Goal: Information Seeking & Learning: Learn about a topic

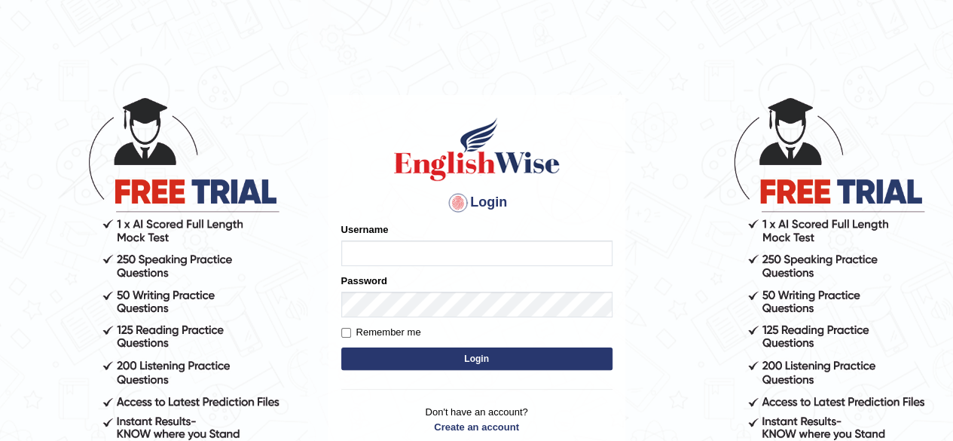
type input "simranjeetkaur_parramatta"
click at [494, 359] on button "Login" at bounding box center [476, 358] width 271 height 23
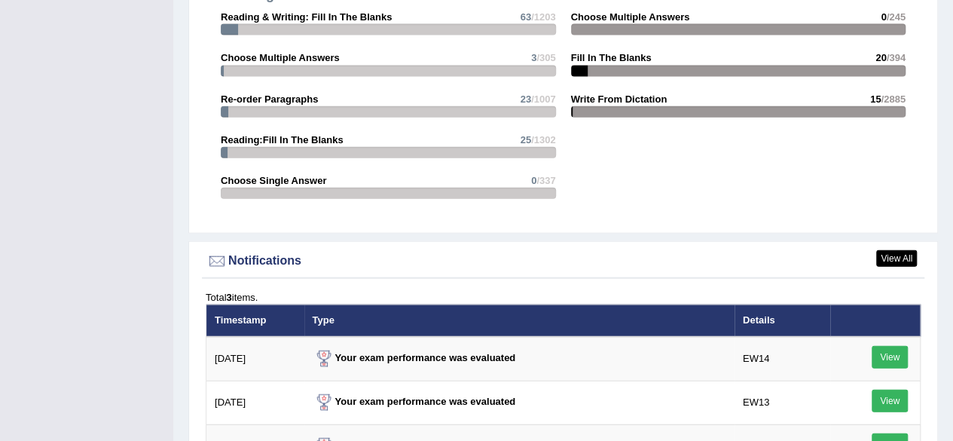
scroll to position [1749, 0]
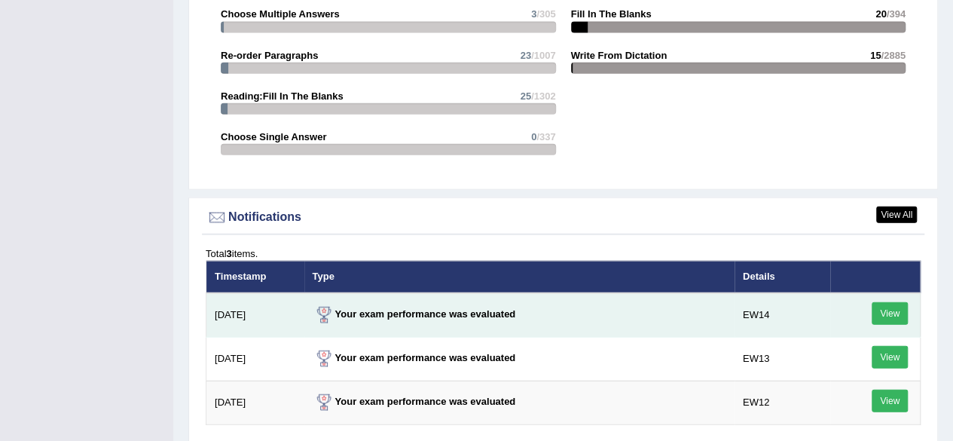
click at [893, 302] on link "View" at bounding box center [889, 313] width 36 height 23
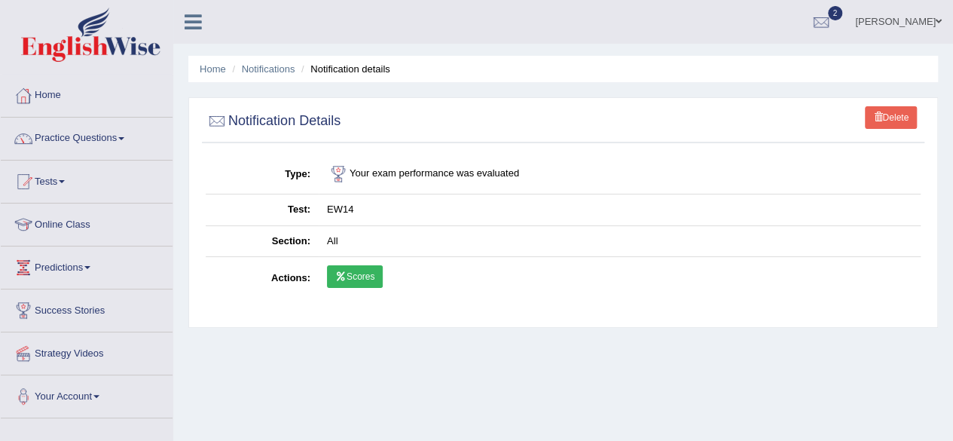
click at [361, 273] on link "Scores" at bounding box center [355, 276] width 56 height 23
click at [36, 105] on link "Home" at bounding box center [87, 94] width 172 height 38
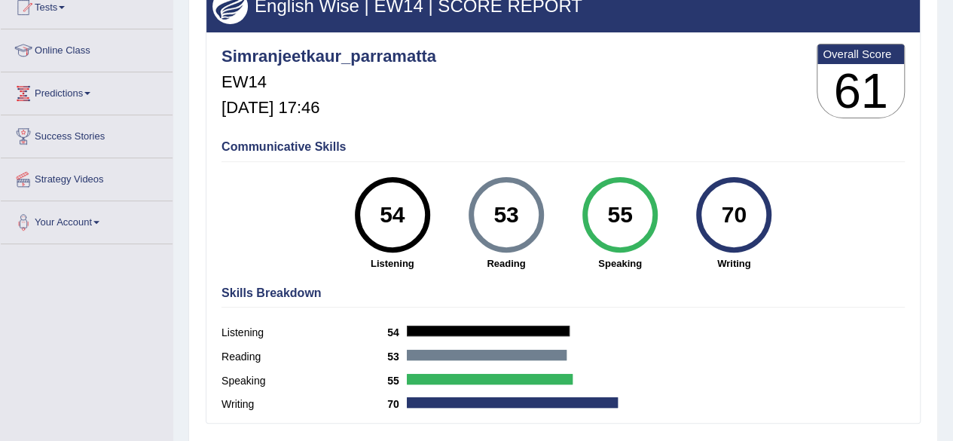
scroll to position [181, 0]
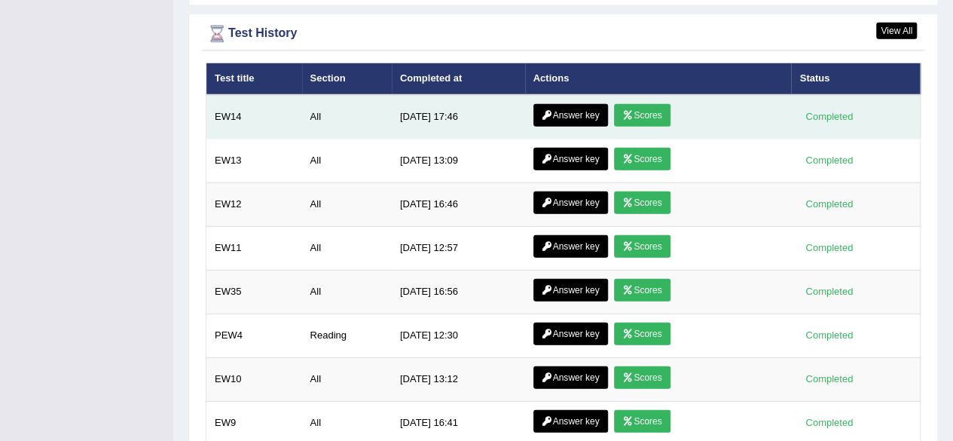
click at [589, 104] on link "Answer key" at bounding box center [570, 115] width 75 height 23
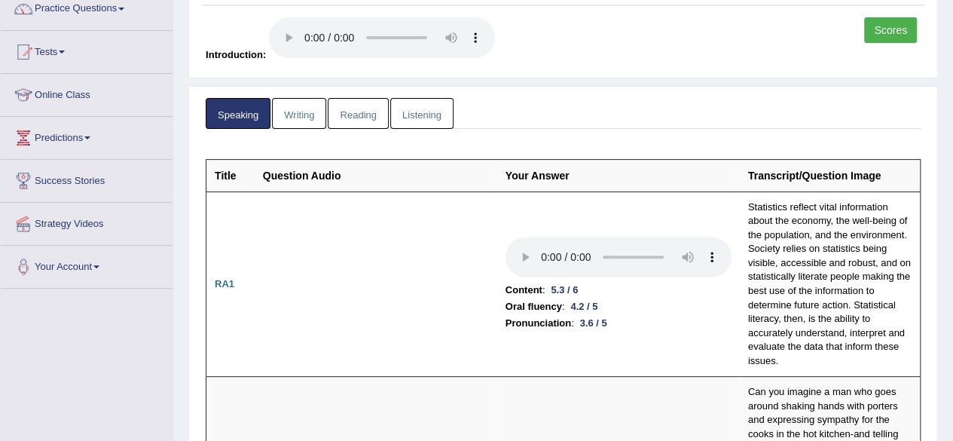
scroll to position [151, 0]
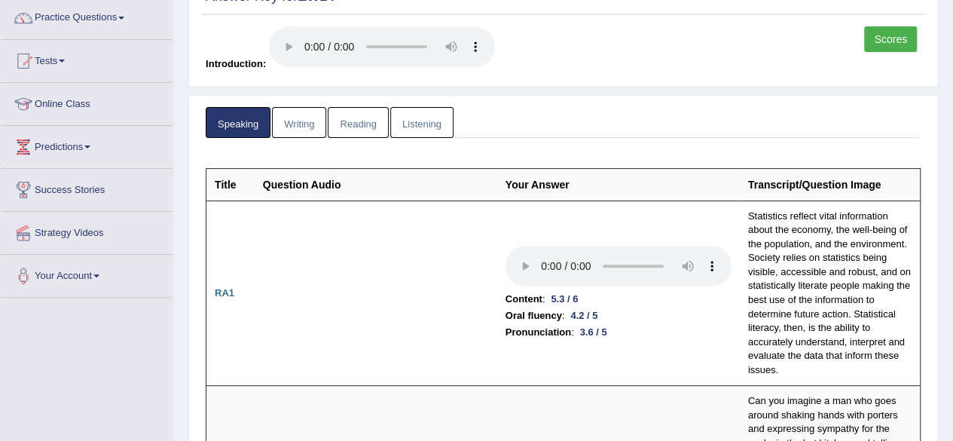
scroll to position [0, 0]
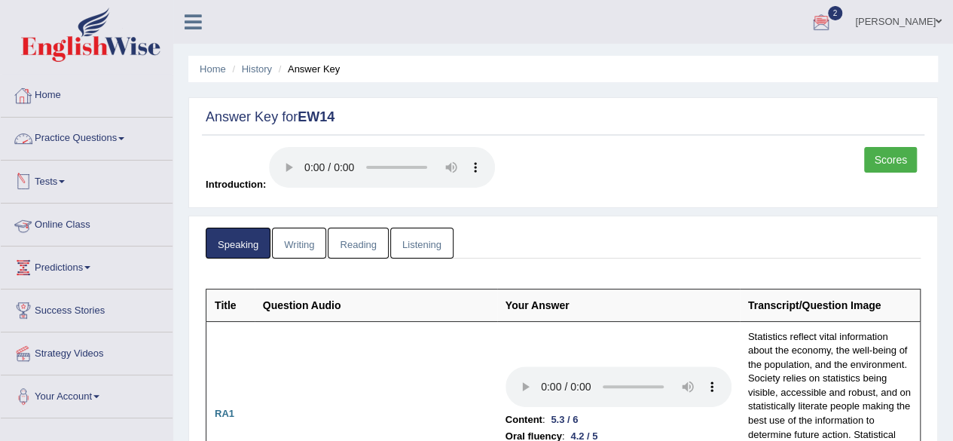
click at [81, 142] on link "Practice Questions" at bounding box center [87, 136] width 172 height 38
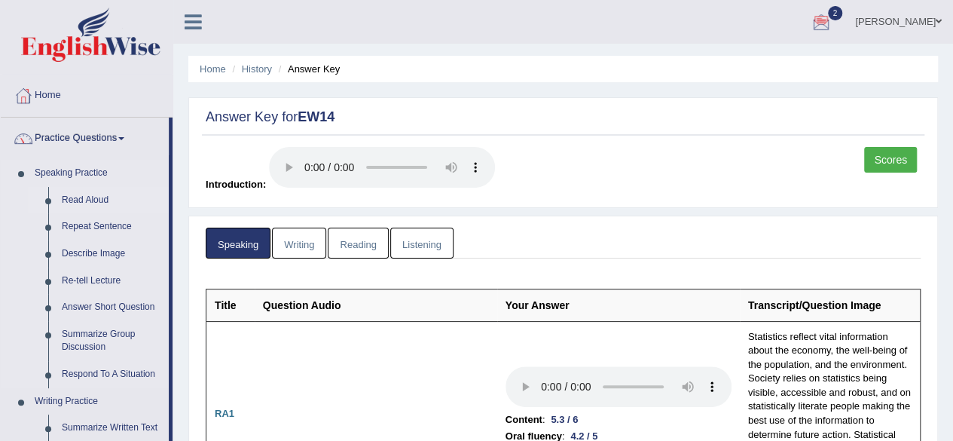
click at [87, 194] on link "Read Aloud" at bounding box center [112, 200] width 114 height 27
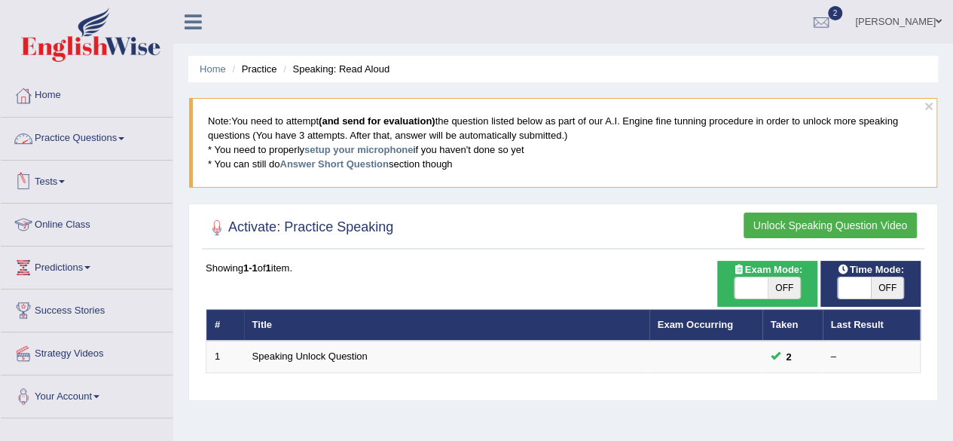
click at [124, 137] on span at bounding box center [121, 138] width 6 height 3
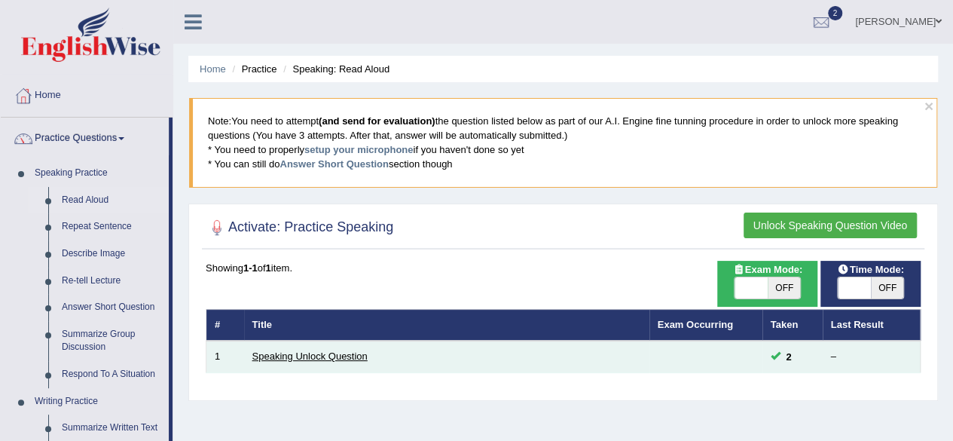
click at [293, 353] on link "Speaking Unlock Question" at bounding box center [309, 355] width 115 height 11
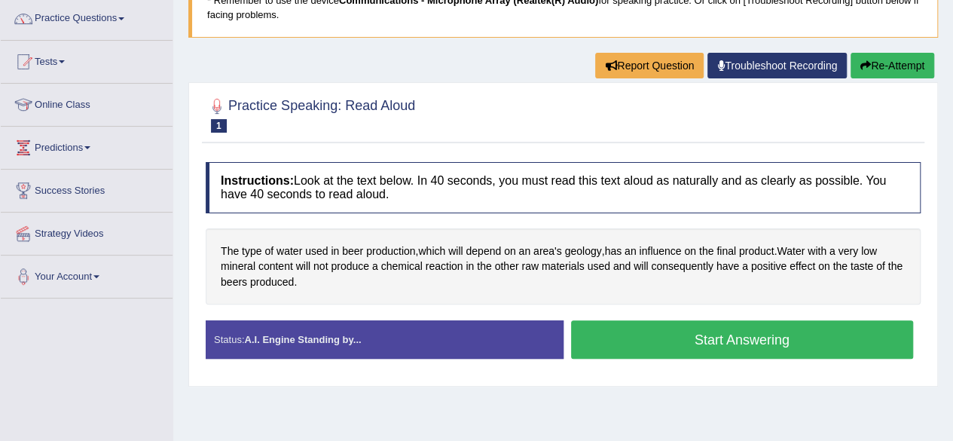
scroll to position [120, 0]
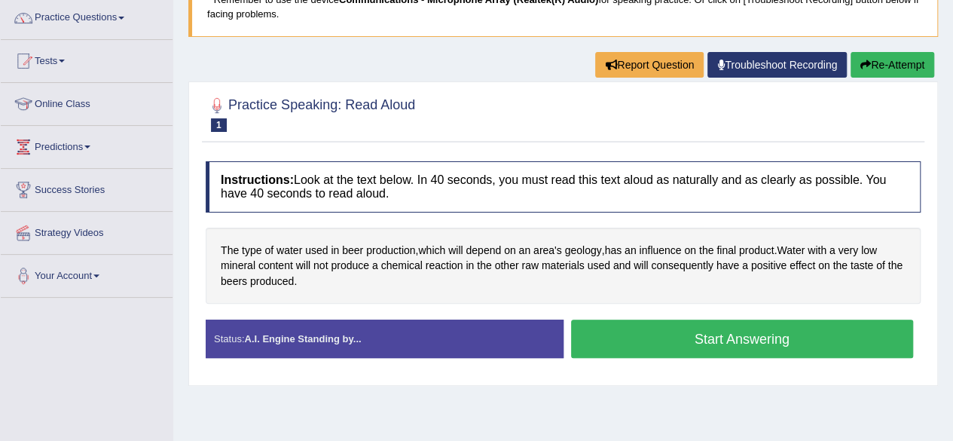
click at [779, 337] on button "Start Answering" at bounding box center [742, 338] width 343 height 38
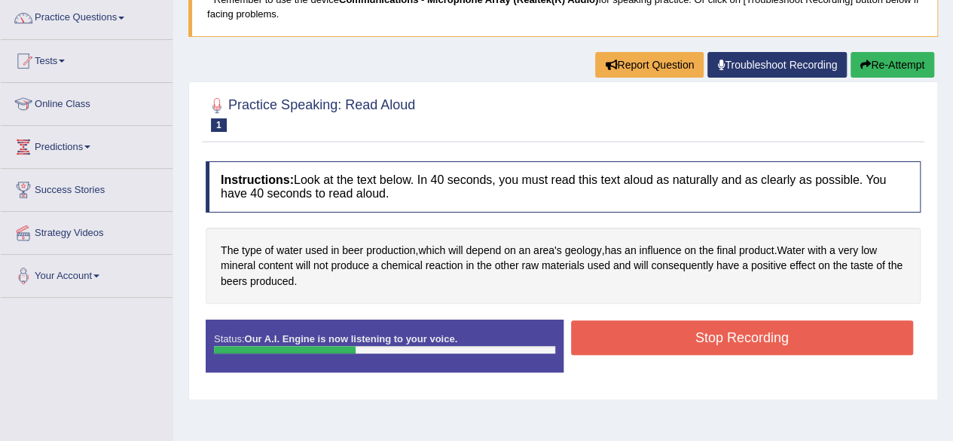
click at [779, 336] on button "Stop Recording" at bounding box center [742, 337] width 343 height 35
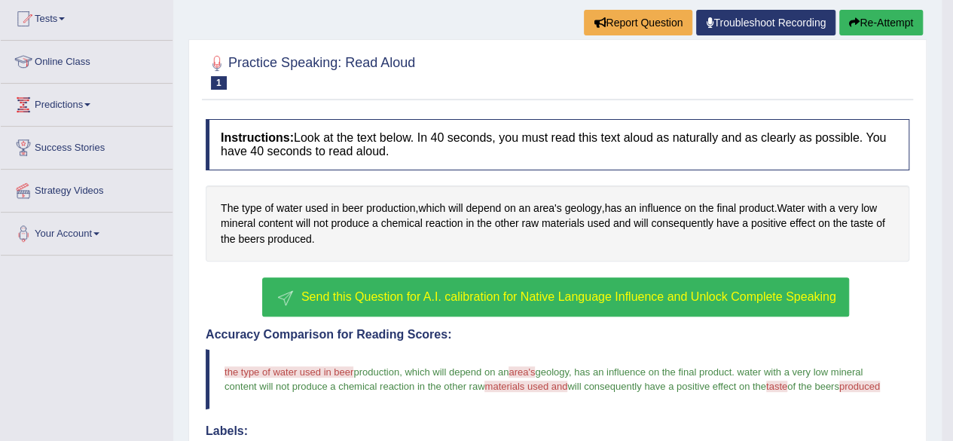
scroll to position [231, 0]
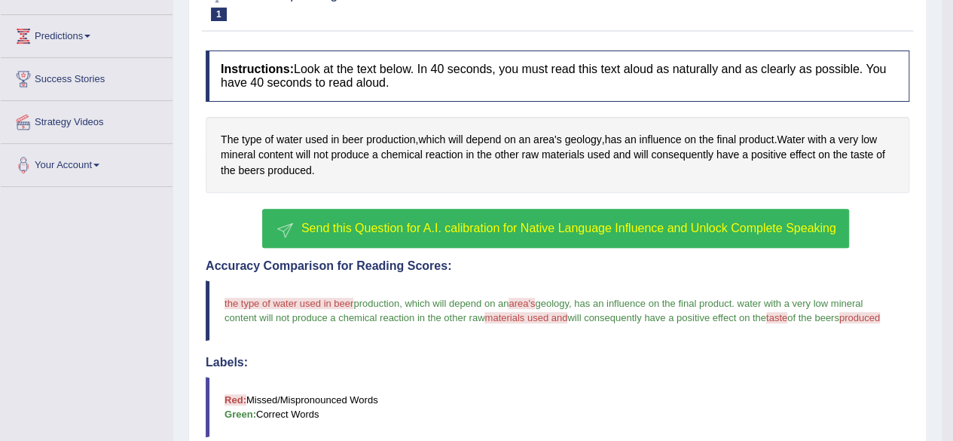
click at [716, 216] on button "Send this Question for A.I. calibration for Native Language Influence and Unloc…" at bounding box center [555, 228] width 586 height 39
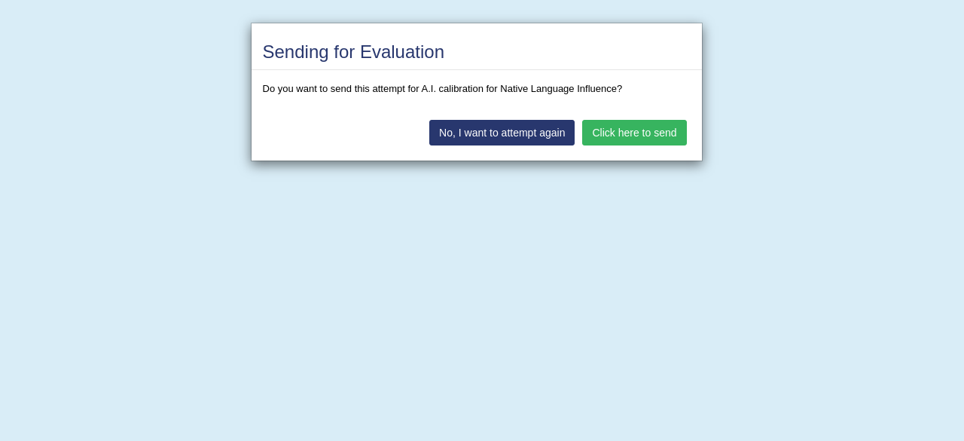
click at [523, 134] on button "No, I want to attempt again" at bounding box center [501, 133] width 145 height 26
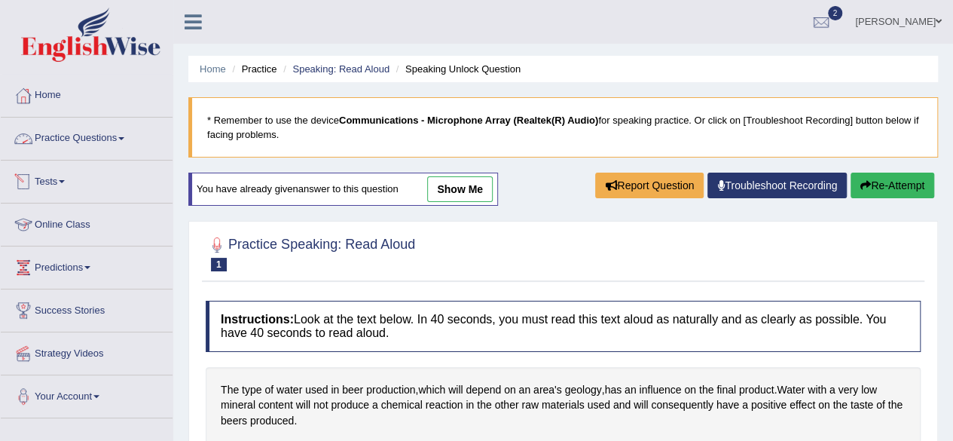
click at [83, 139] on link "Practice Questions" at bounding box center [87, 136] width 172 height 38
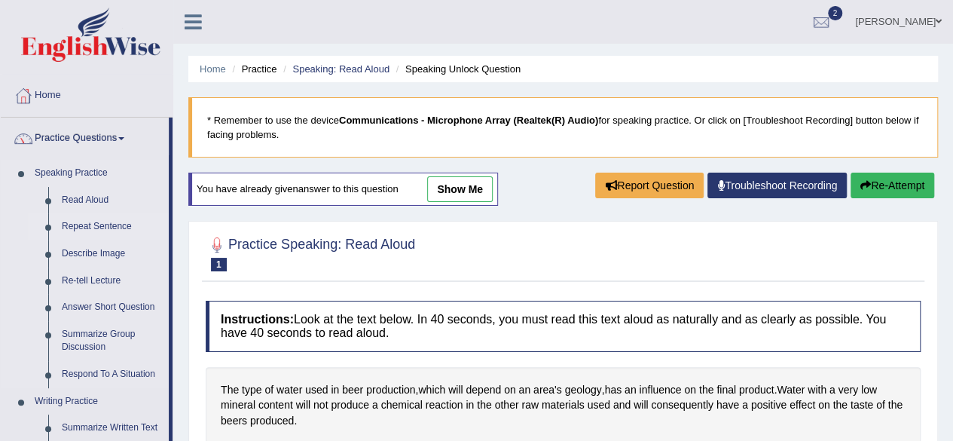
click at [96, 230] on link "Repeat Sentence" at bounding box center [112, 226] width 114 height 27
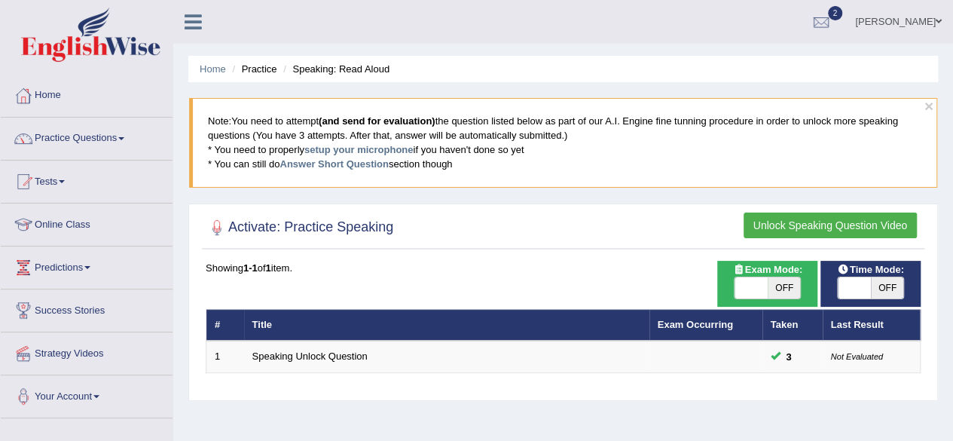
click at [844, 223] on button "Unlock Speaking Question Video" at bounding box center [829, 225] width 173 height 26
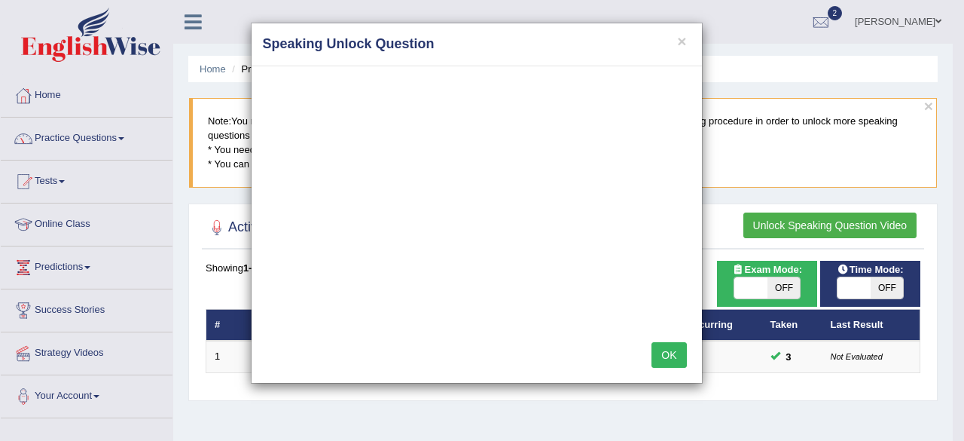
click at [677, 349] on button "OK" at bounding box center [668, 355] width 35 height 26
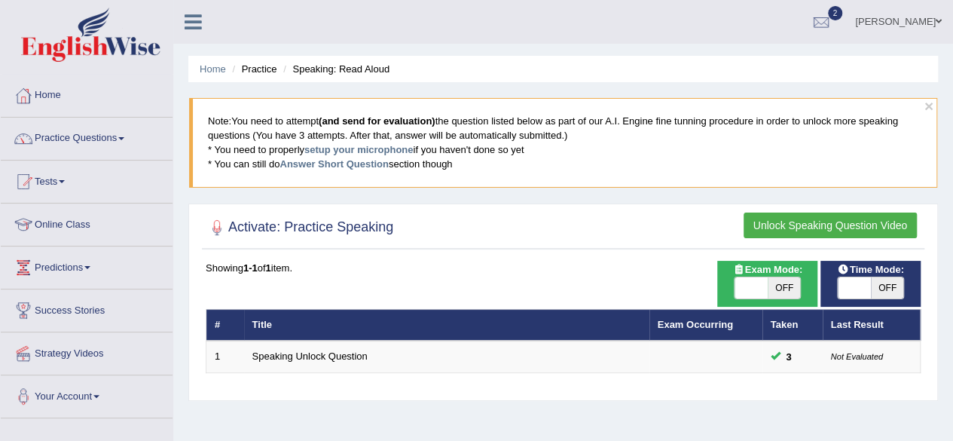
click at [785, 288] on span "OFF" at bounding box center [783, 287] width 33 height 21
checkbox input "true"
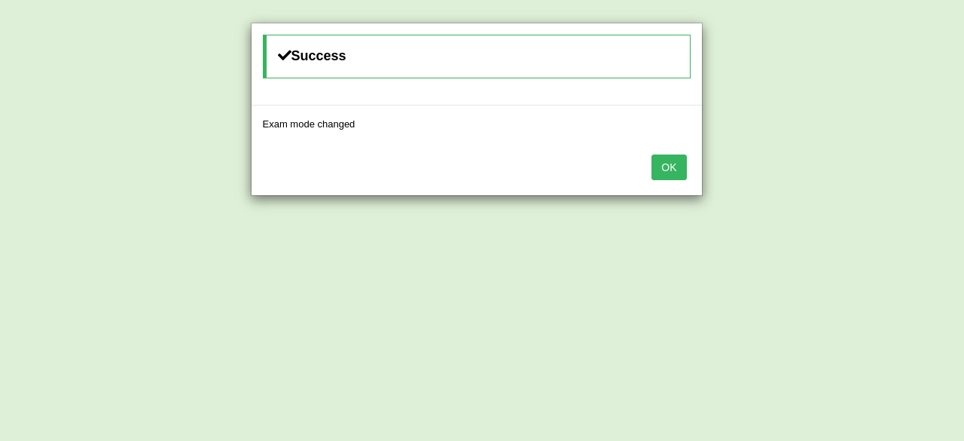
click at [663, 171] on button "OK" at bounding box center [668, 167] width 35 height 26
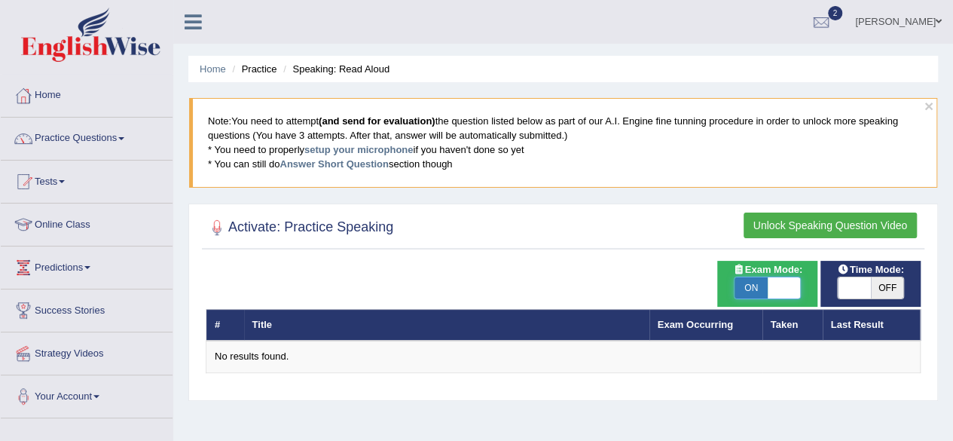
click at [773, 285] on span at bounding box center [783, 287] width 33 height 21
checkbox input "false"
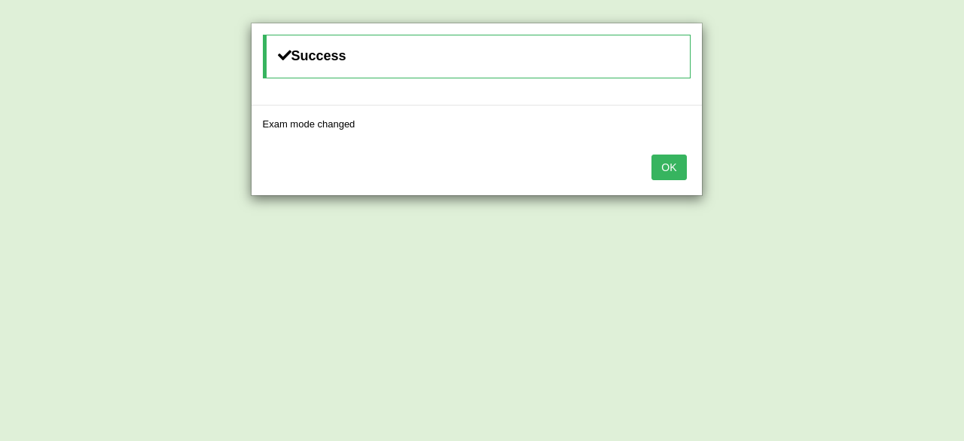
click at [664, 169] on button "OK" at bounding box center [668, 167] width 35 height 26
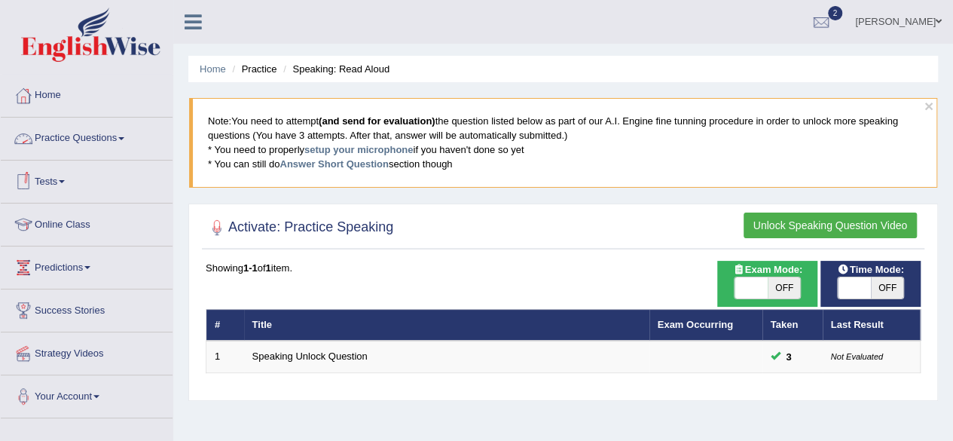
click at [111, 131] on link "Practice Questions" at bounding box center [87, 136] width 172 height 38
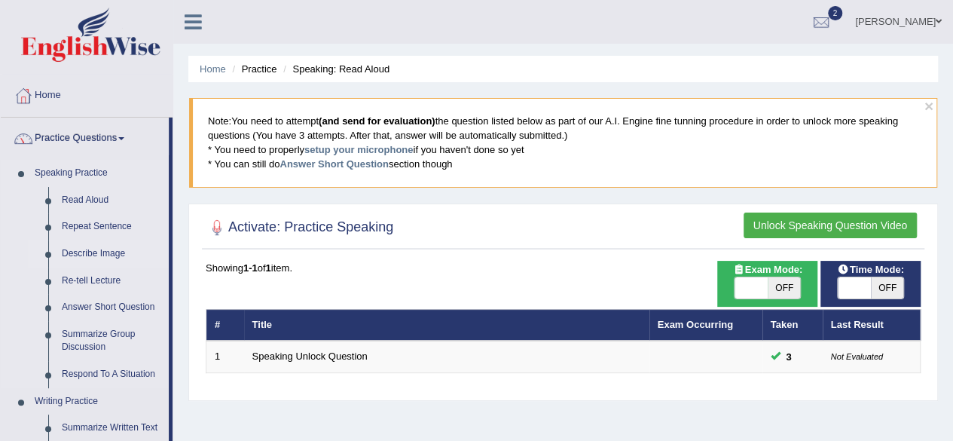
click at [96, 249] on link "Describe Image" at bounding box center [112, 253] width 114 height 27
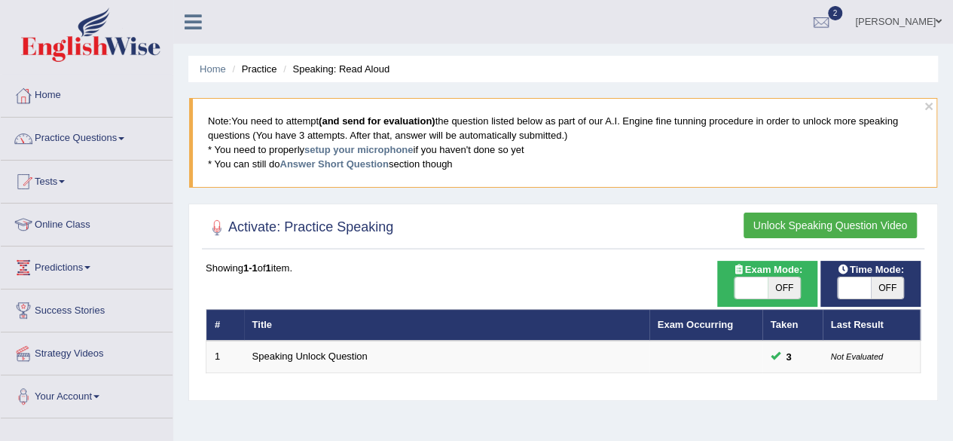
click at [309, 225] on h2 "Activate: Practice Speaking" at bounding box center [300, 227] width 188 height 23
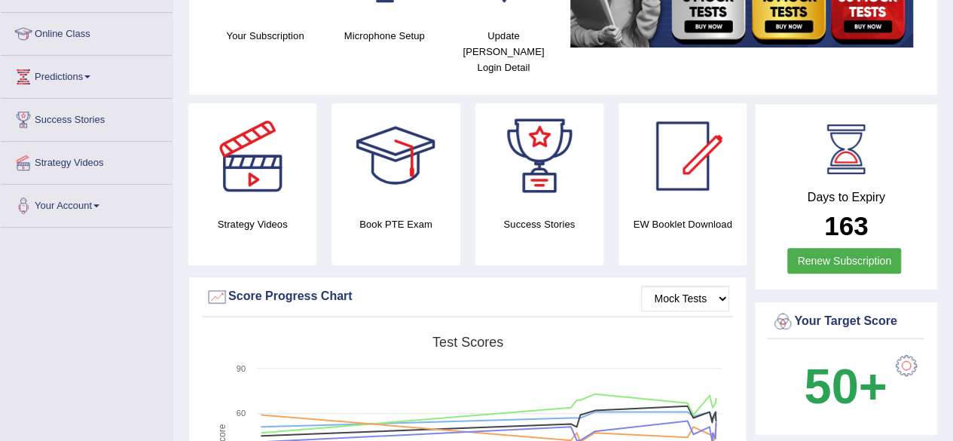
scroll to position [70, 0]
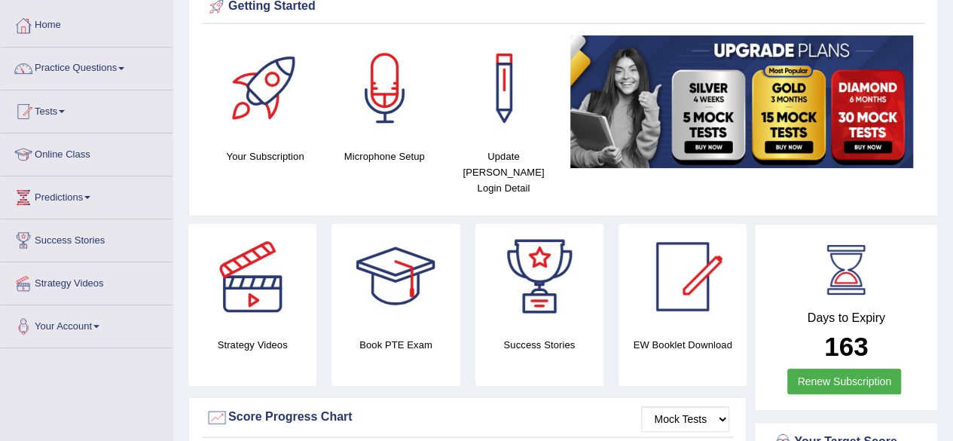
click at [66, 148] on link "Online Class" at bounding box center [87, 152] width 172 height 38
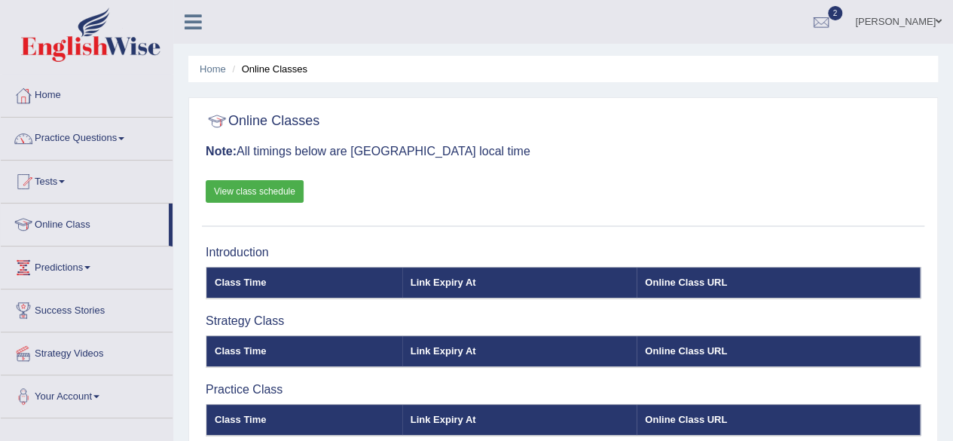
click at [98, 140] on link "Practice Questions" at bounding box center [87, 136] width 172 height 38
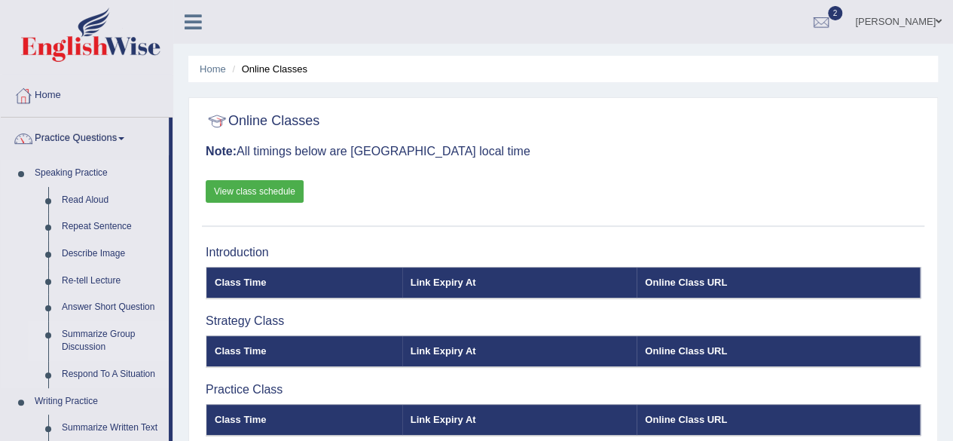
click at [99, 340] on link "Summarize Group Discussion" at bounding box center [112, 341] width 114 height 40
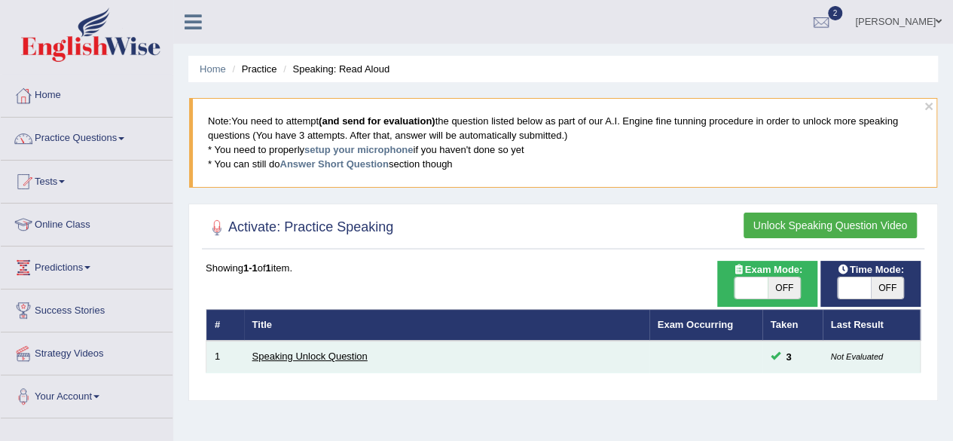
click at [324, 358] on link "Speaking Unlock Question" at bounding box center [309, 355] width 115 height 11
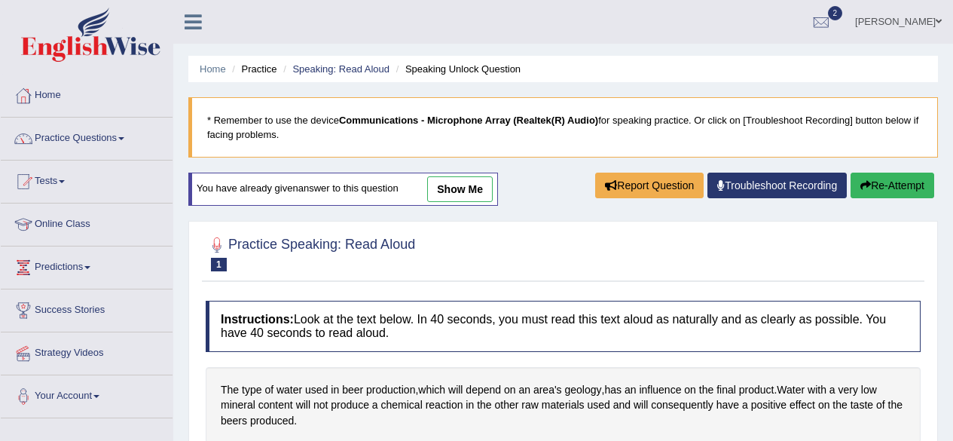
click at [532, 218] on div "Home Practice Speaking: Read Aloud Speaking Unlock Question * Remember to use t…" at bounding box center [562, 376] width 779 height 753
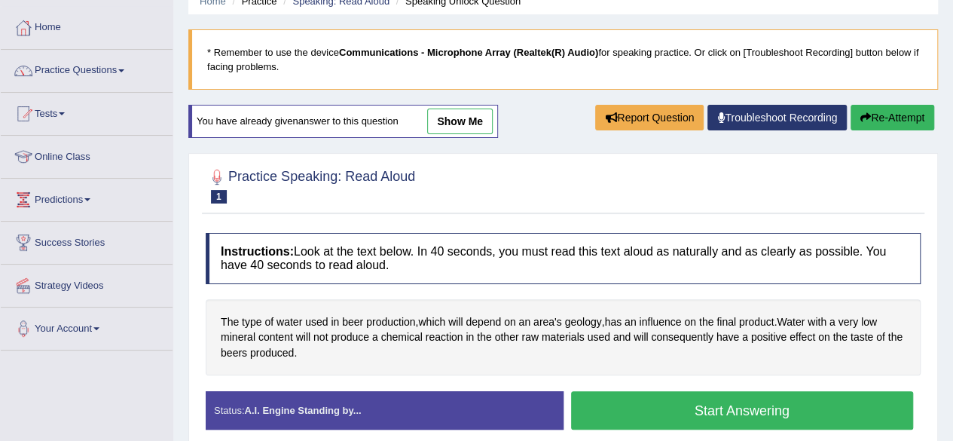
scroll to position [90, 0]
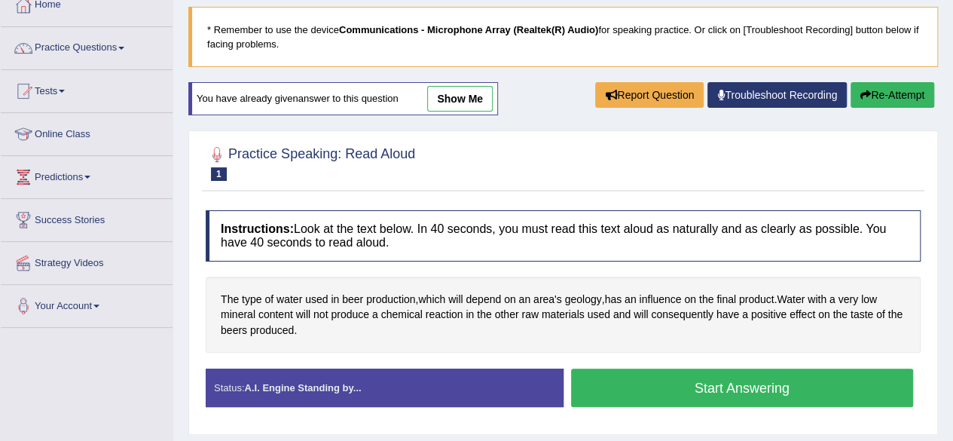
click at [0, 0] on small "Speaking Unlock Question" at bounding box center [0, 0] width 0 height 0
click at [666, 92] on button "Report Question" at bounding box center [649, 95] width 108 height 26
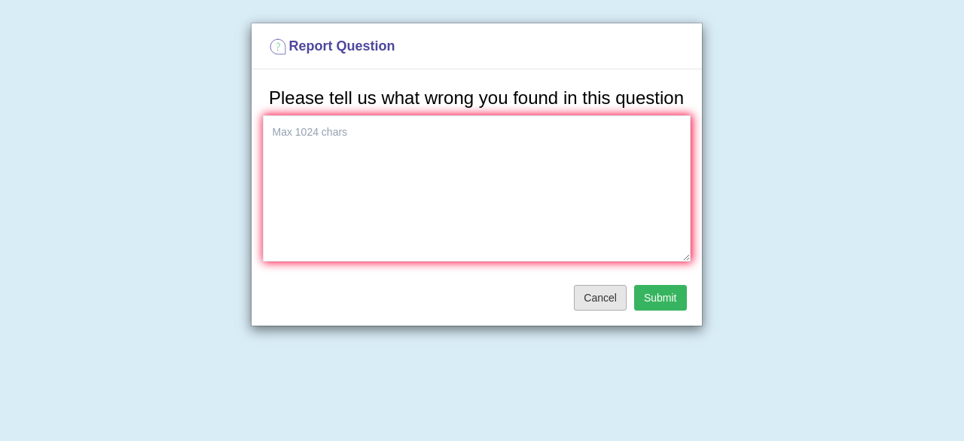
click at [603, 303] on button "Cancel" at bounding box center [600, 298] width 53 height 26
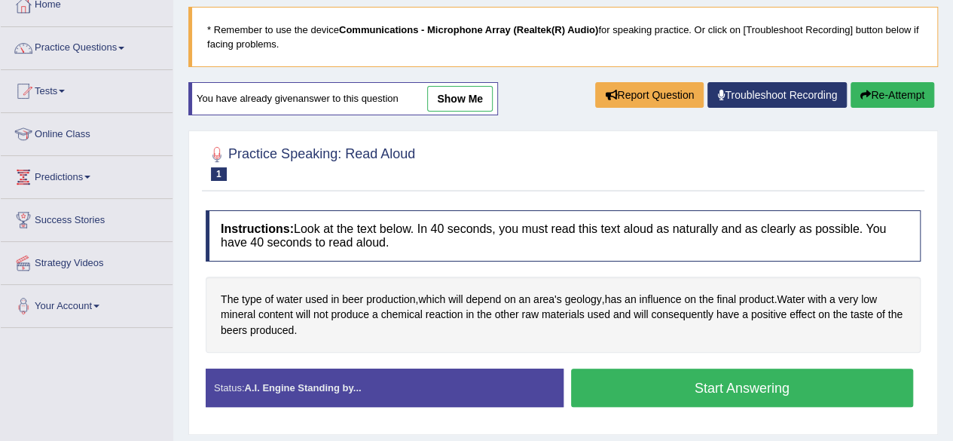
scroll to position [0, 0]
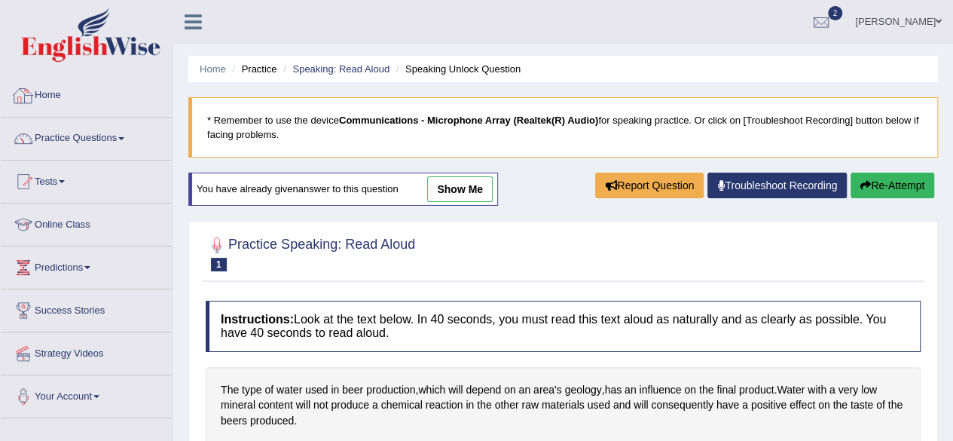
click at [59, 100] on link "Home" at bounding box center [87, 94] width 172 height 38
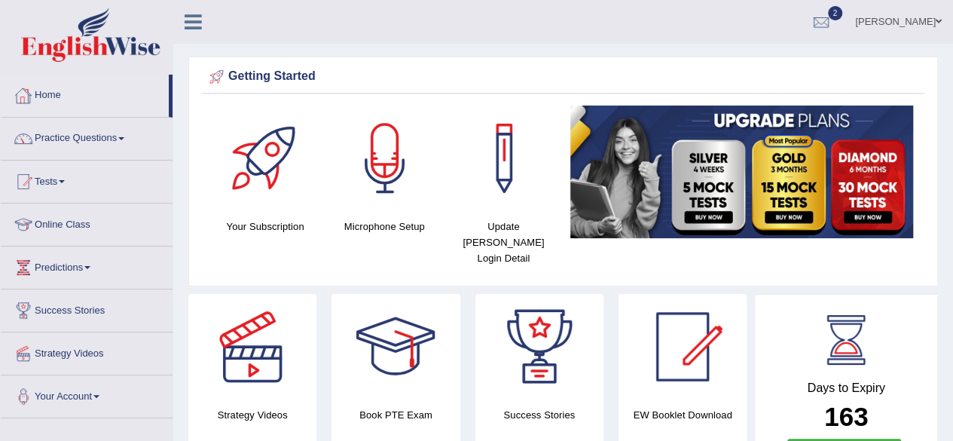
click at [71, 142] on link "Practice Questions" at bounding box center [87, 136] width 172 height 38
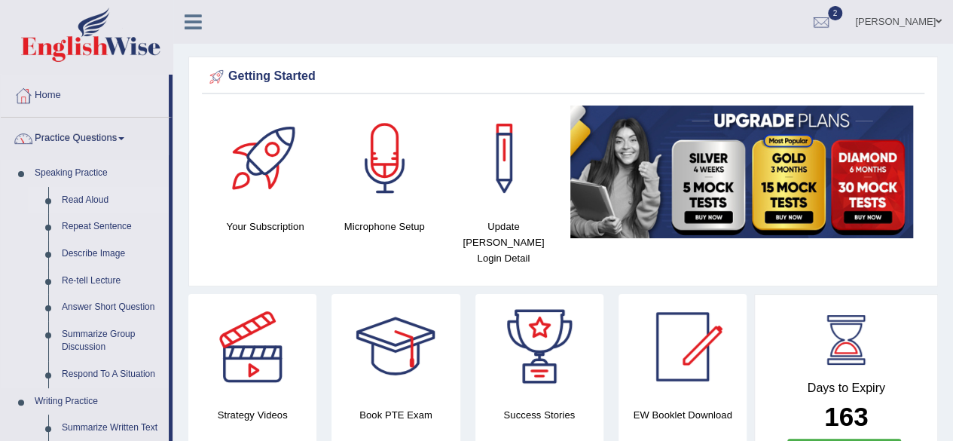
click at [80, 194] on link "Read Aloud" at bounding box center [112, 200] width 114 height 27
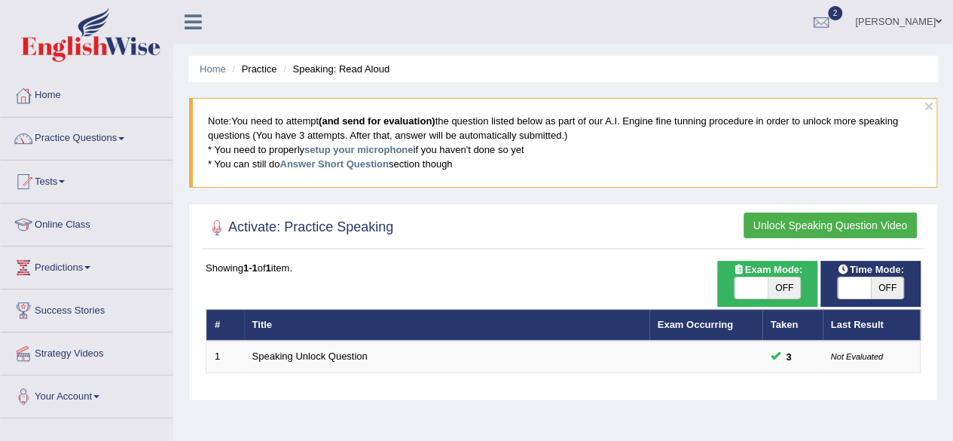
click at [875, 218] on button "Unlock Speaking Question Video" at bounding box center [829, 225] width 173 height 26
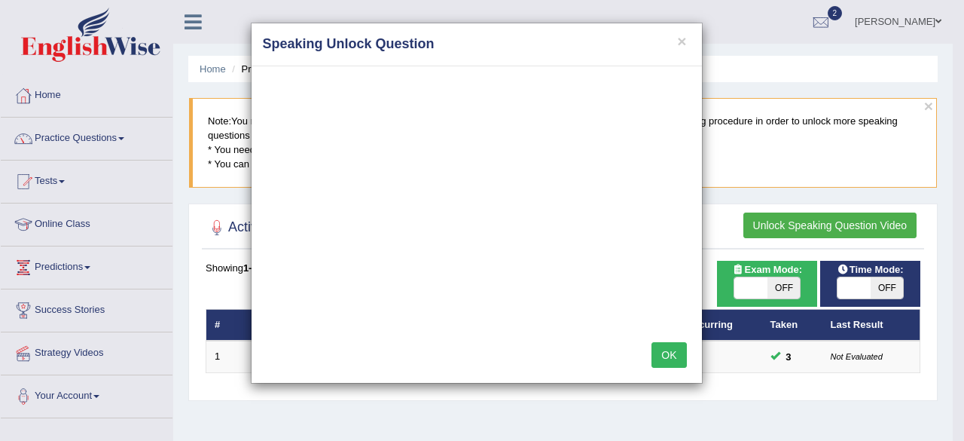
click at [599, 392] on div "× Speaking Unlock Question OK" at bounding box center [482, 220] width 964 height 441
click at [602, 395] on div "× Speaking Unlock Question OK" at bounding box center [482, 220] width 964 height 441
click at [686, 44] on button "×" at bounding box center [681, 41] width 9 height 16
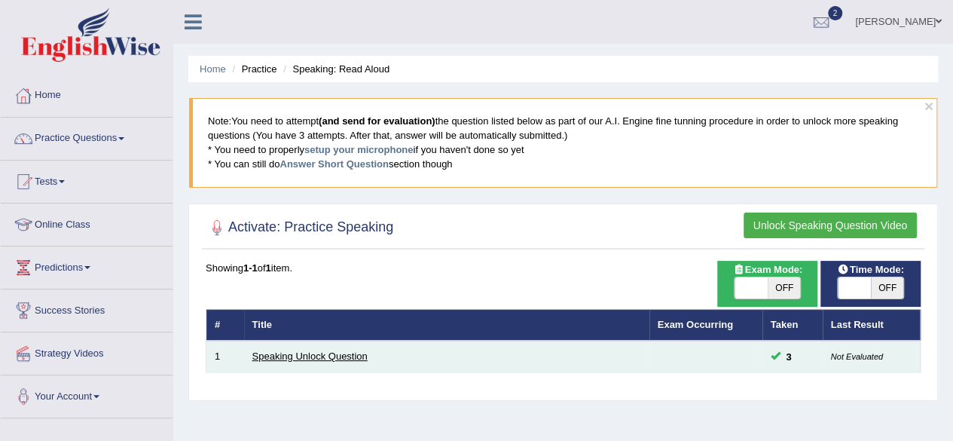
click at [352, 355] on link "Speaking Unlock Question" at bounding box center [309, 355] width 115 height 11
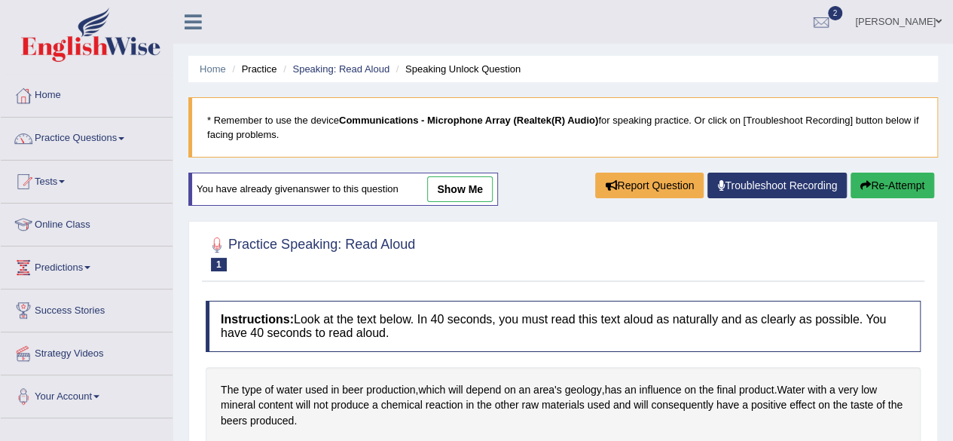
click at [721, 245] on div at bounding box center [563, 253] width 715 height 46
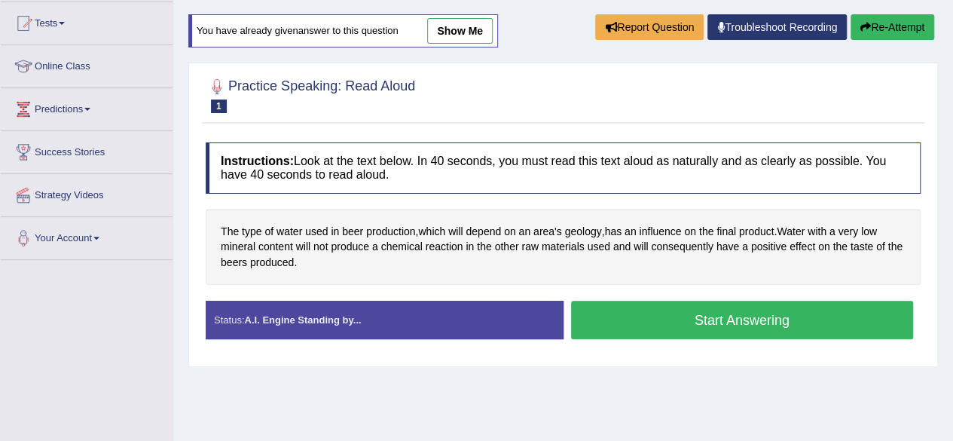
scroll to position [181, 0]
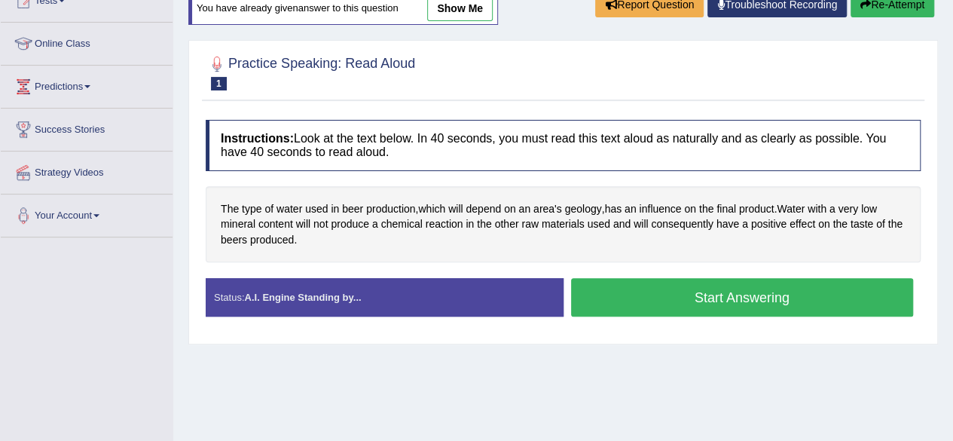
click at [633, 382] on div "Home Practice Speaking: Read Aloud Speaking Unlock Question * Remember to use t…" at bounding box center [562, 195] width 779 height 753
click at [642, 290] on button "Start Answering" at bounding box center [742, 297] width 343 height 38
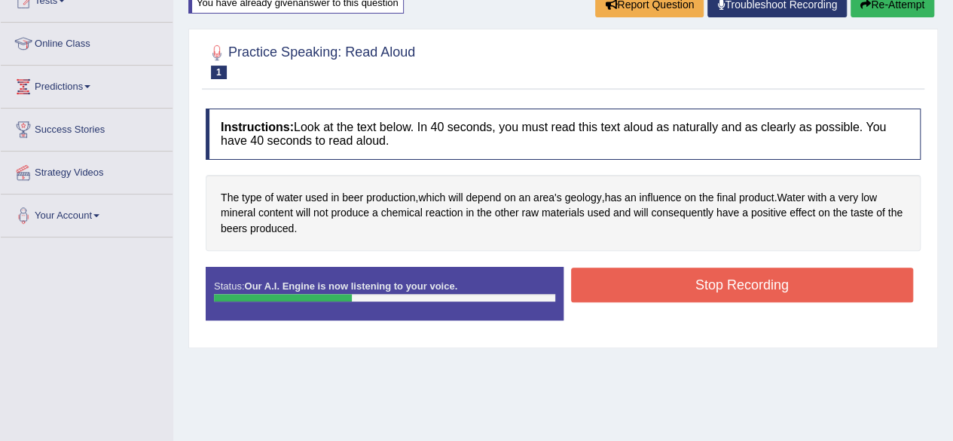
click at [642, 290] on button "Stop Recording" at bounding box center [742, 284] width 343 height 35
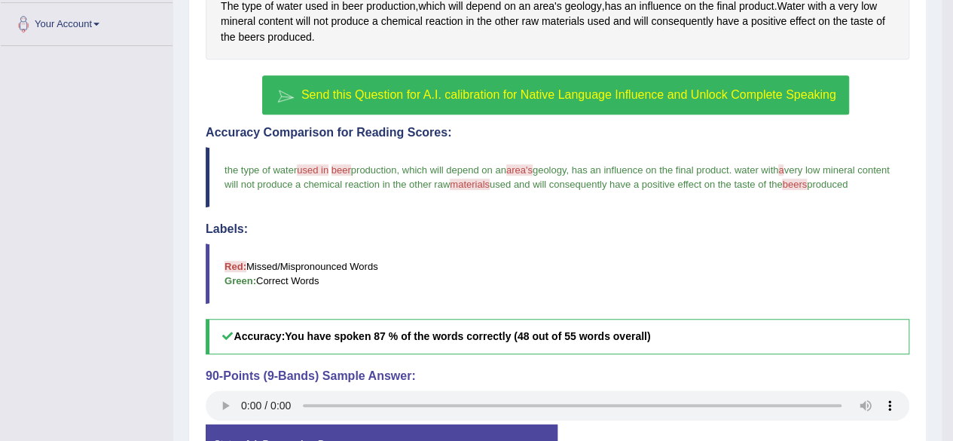
scroll to position [422, 0]
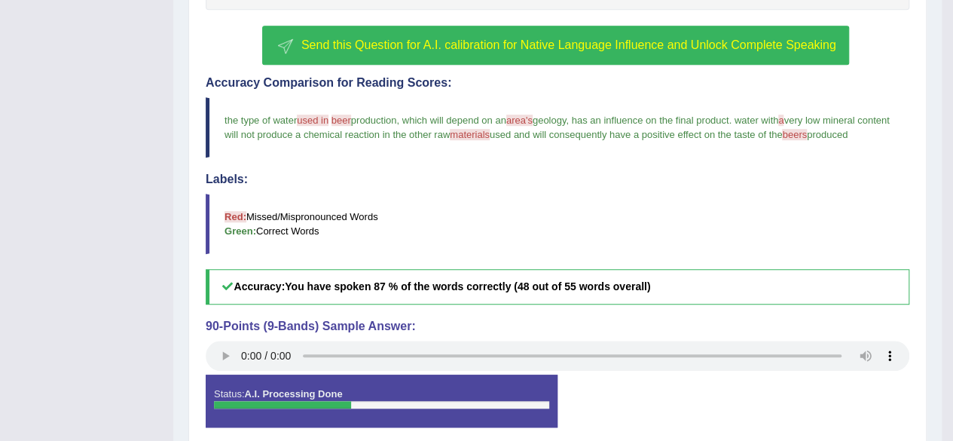
click at [548, 38] on span "Send this Question for A.I. calibration for Native Language Influence and Unloc…" at bounding box center [568, 44] width 535 height 13
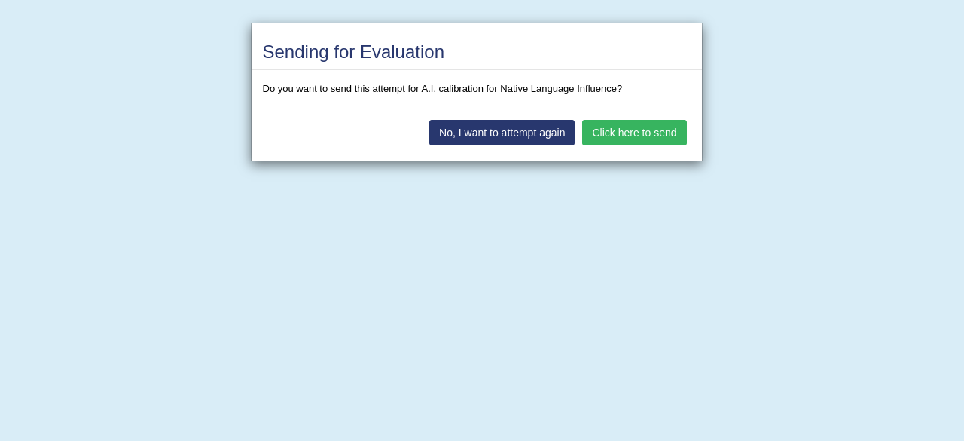
click at [618, 130] on button "Click here to send" at bounding box center [634, 133] width 104 height 26
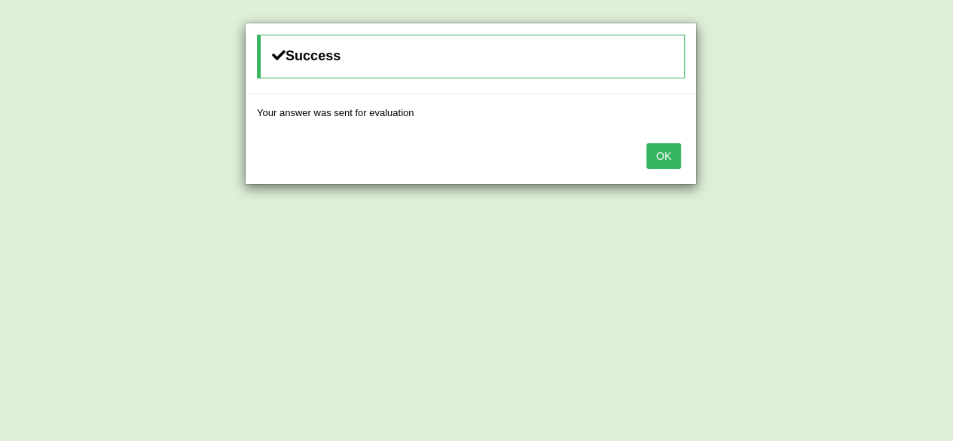
click at [668, 156] on button "OK" at bounding box center [663, 156] width 35 height 26
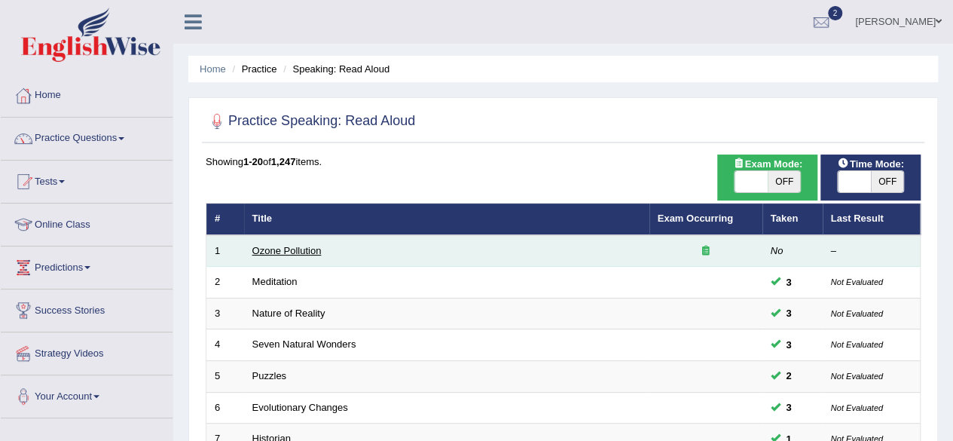
click at [274, 245] on link "Ozone Pollution" at bounding box center [286, 250] width 69 height 11
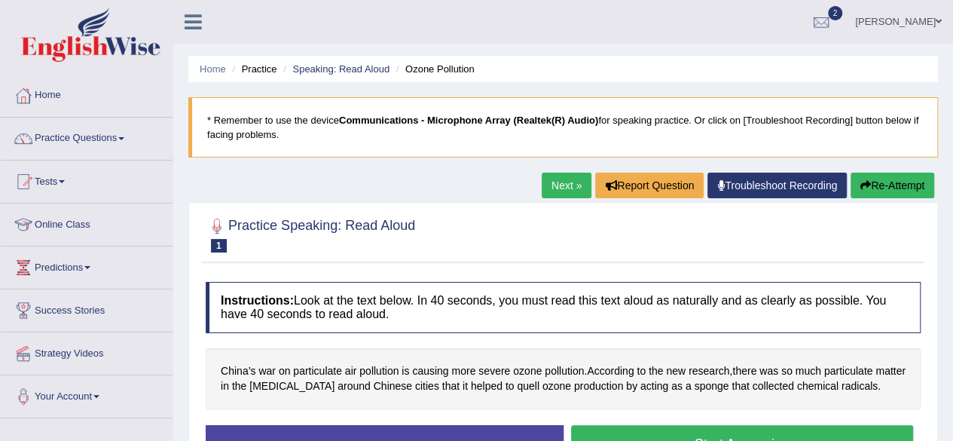
click at [422, 259] on div "Practice Speaking: Read Aloud 1 Ozone Pollution" at bounding box center [563, 236] width 722 height 53
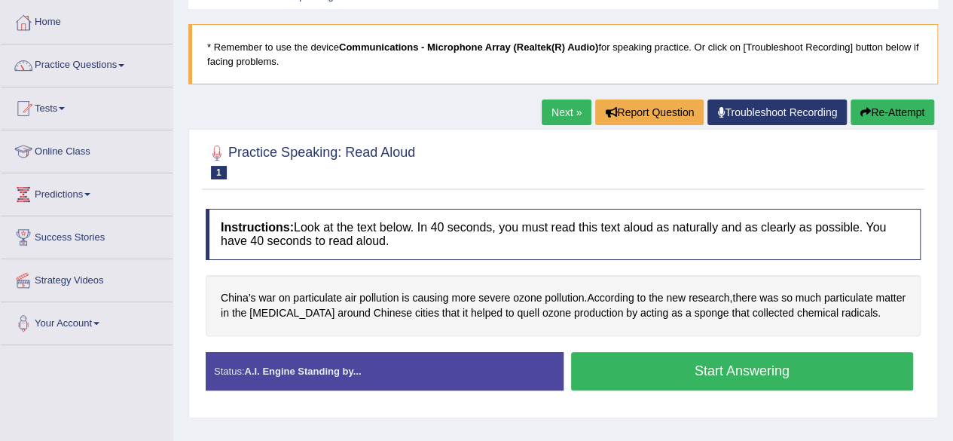
scroll to position [120, 0]
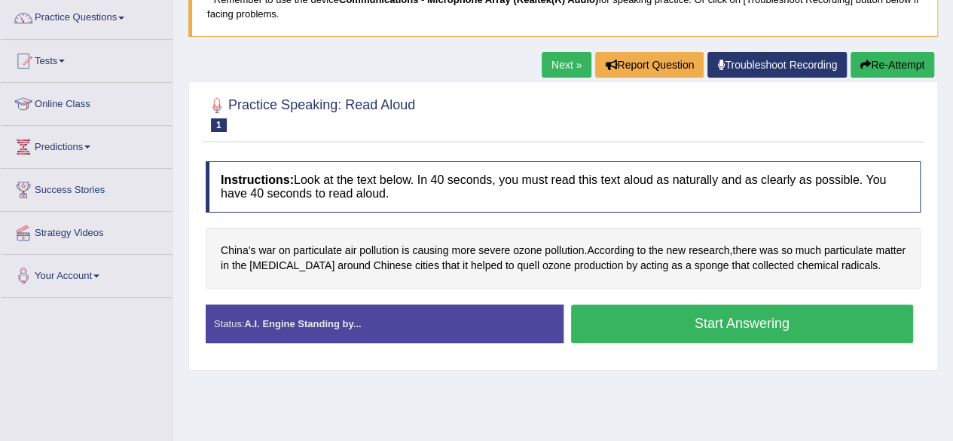
click at [783, 325] on button "Start Answering" at bounding box center [742, 323] width 343 height 38
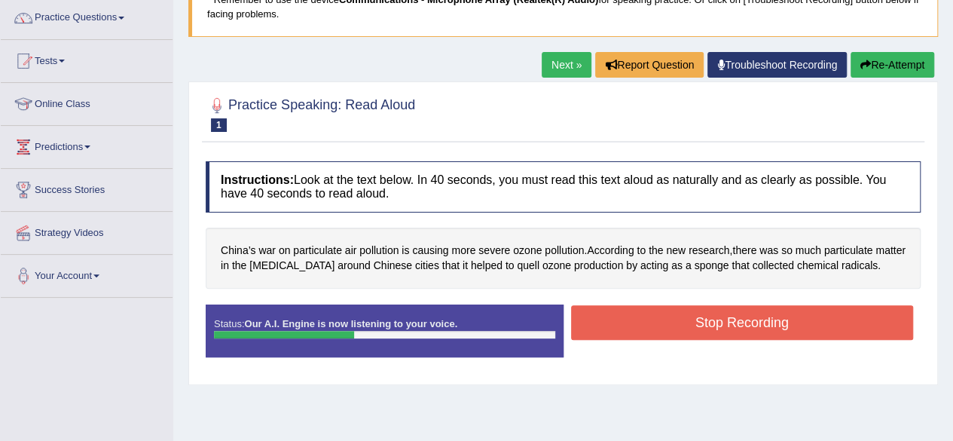
click at [783, 325] on button "Stop Recording" at bounding box center [742, 322] width 343 height 35
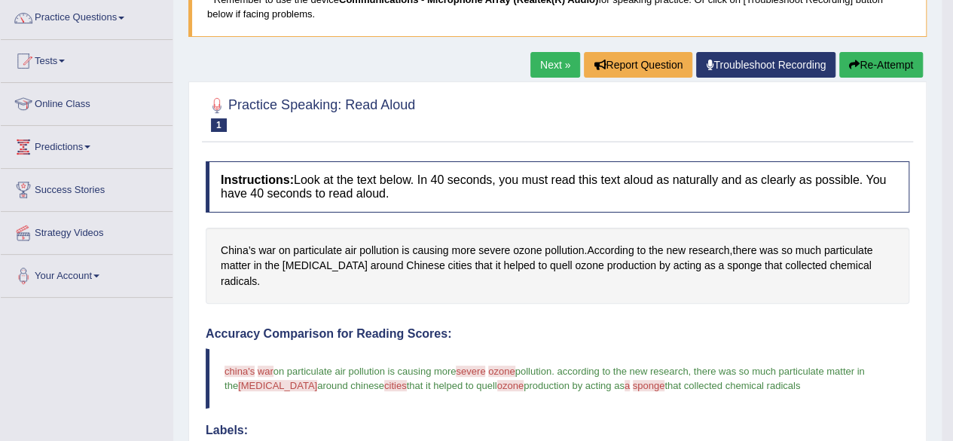
click at [600, 423] on h4 "Labels:" at bounding box center [557, 430] width 703 height 14
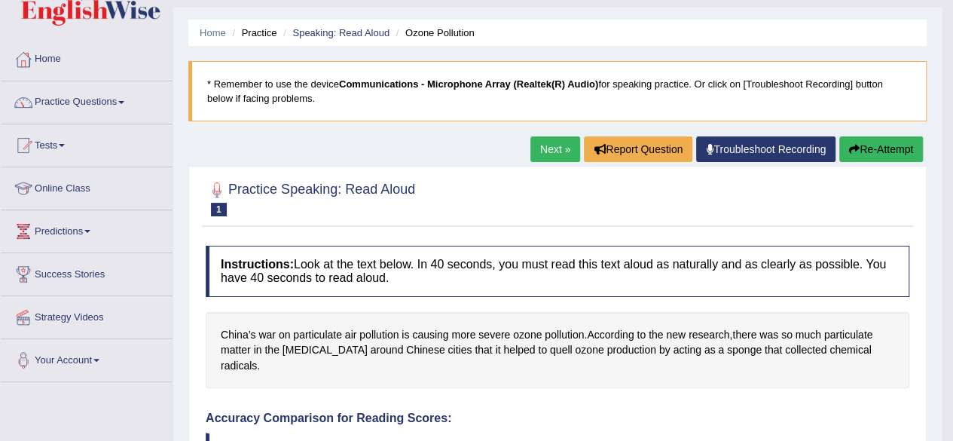
scroll to position [0, 0]
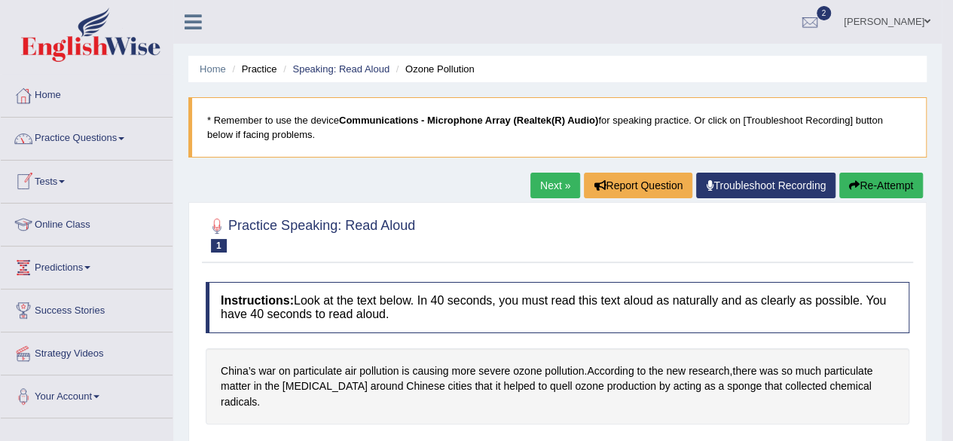
click at [79, 174] on link "Tests" at bounding box center [87, 179] width 172 height 38
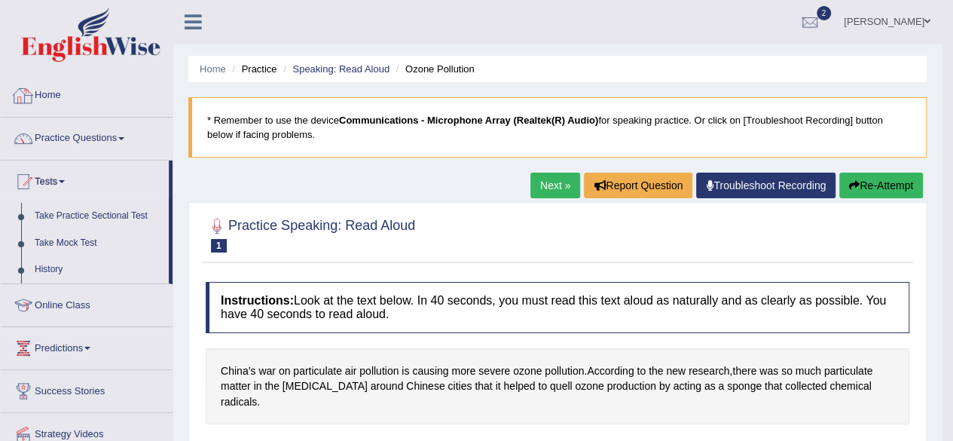
click at [59, 105] on link "Home" at bounding box center [87, 94] width 172 height 38
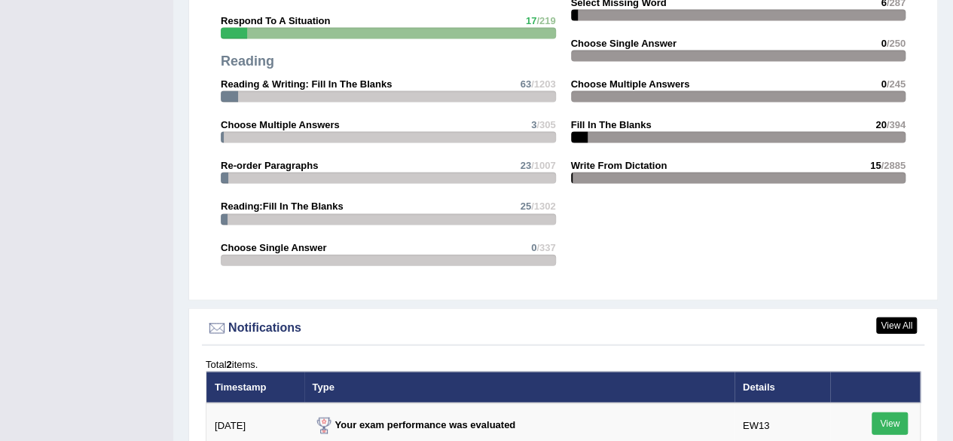
scroll to position [1928, 0]
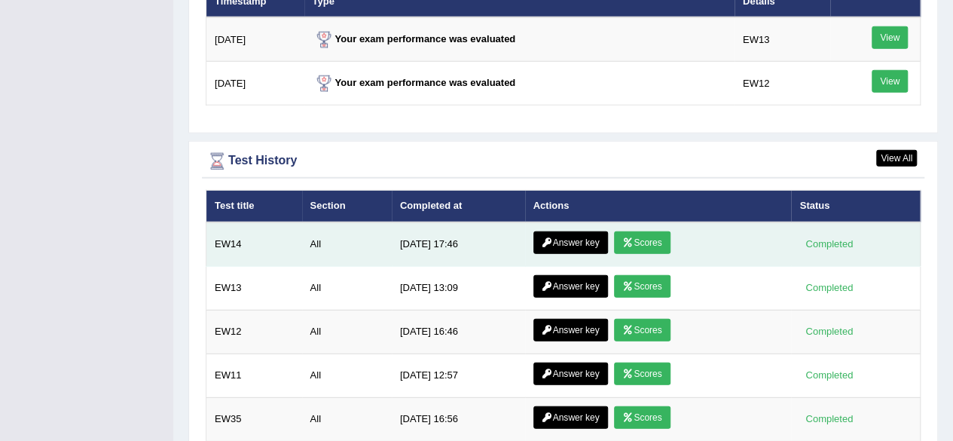
click at [651, 231] on link "Scores" at bounding box center [642, 242] width 56 height 23
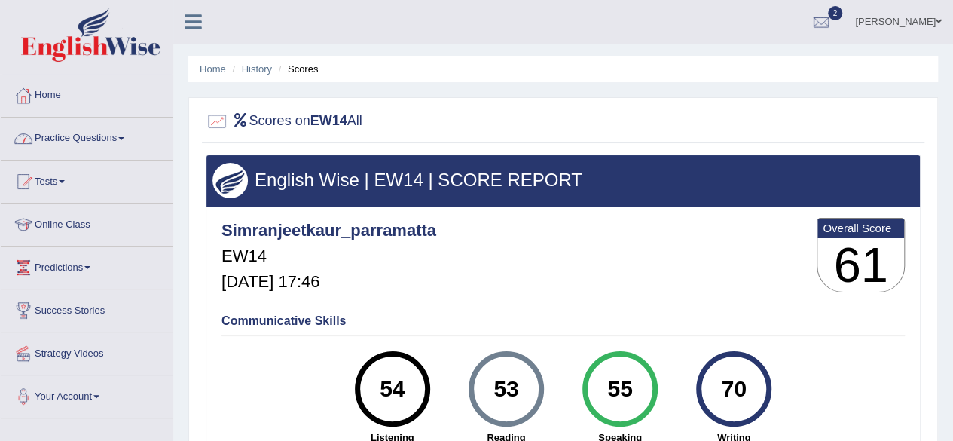
click at [53, 104] on link "Home" at bounding box center [87, 94] width 172 height 38
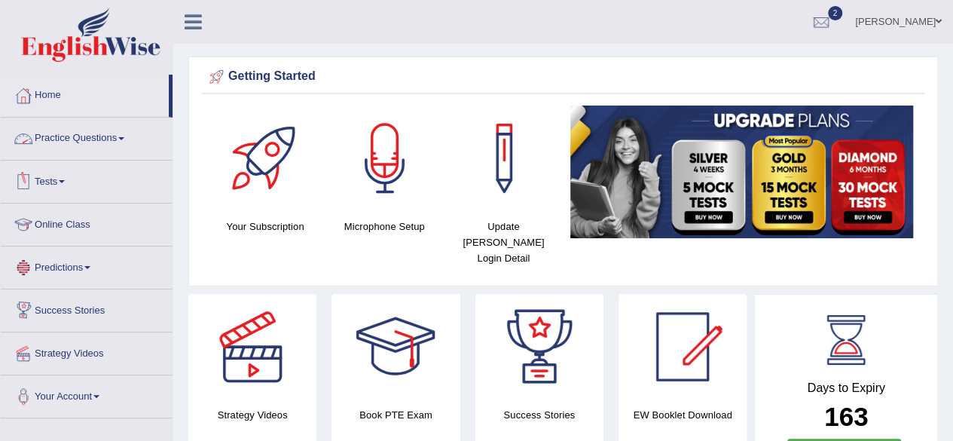
click at [134, 145] on link "Practice Questions" at bounding box center [87, 136] width 172 height 38
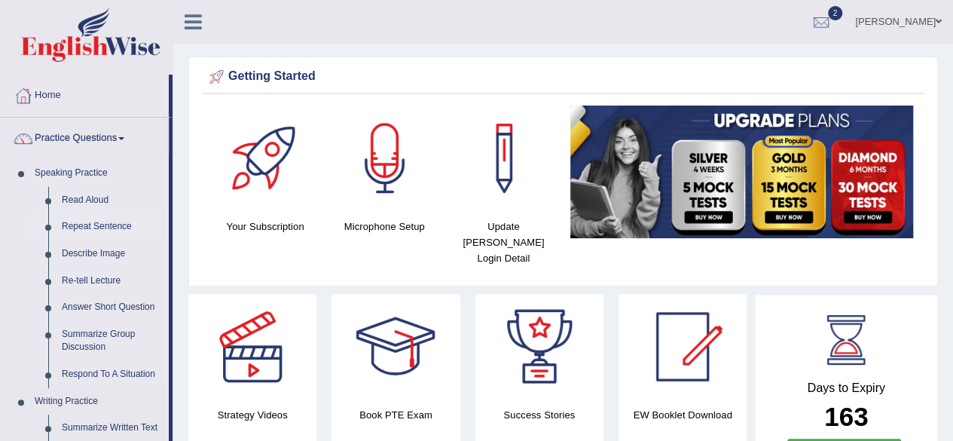
click at [100, 219] on link "Repeat Sentence" at bounding box center [112, 226] width 114 height 27
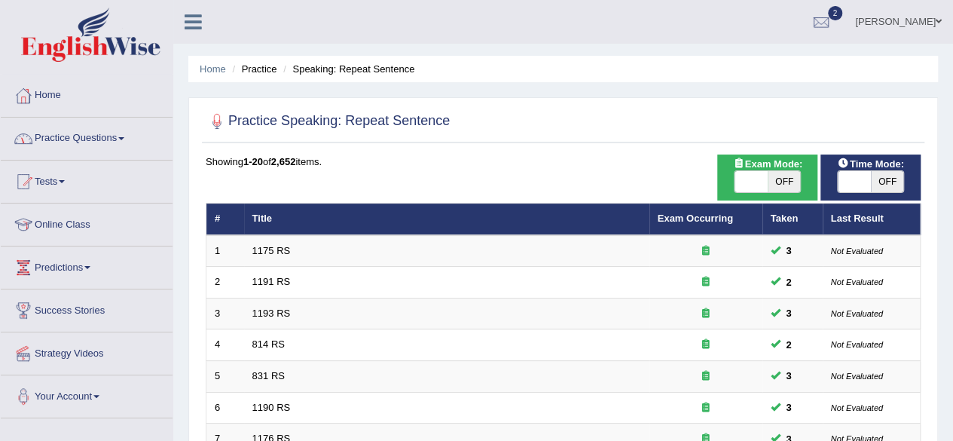
click at [117, 141] on link "Practice Questions" at bounding box center [87, 136] width 172 height 38
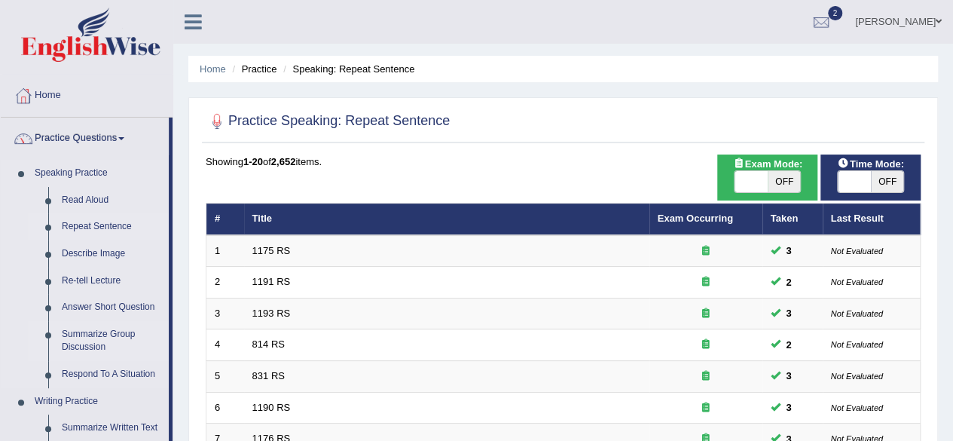
click at [100, 332] on link "Summarize Group Discussion" at bounding box center [112, 341] width 114 height 40
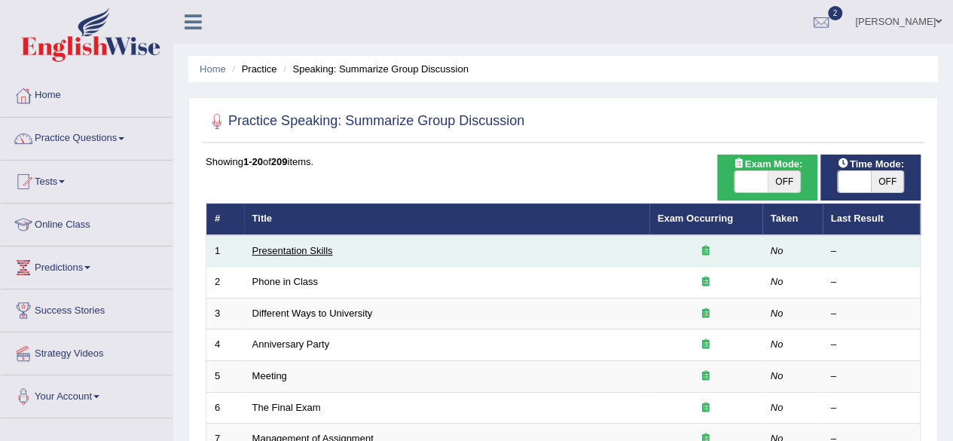
click at [306, 252] on link "Presentation Skills" at bounding box center [292, 250] width 81 height 11
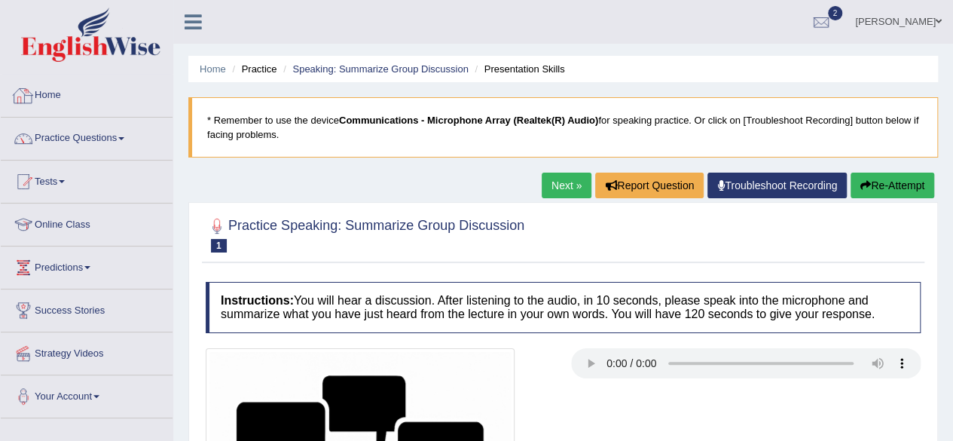
click at [59, 90] on link "Home" at bounding box center [87, 94] width 172 height 38
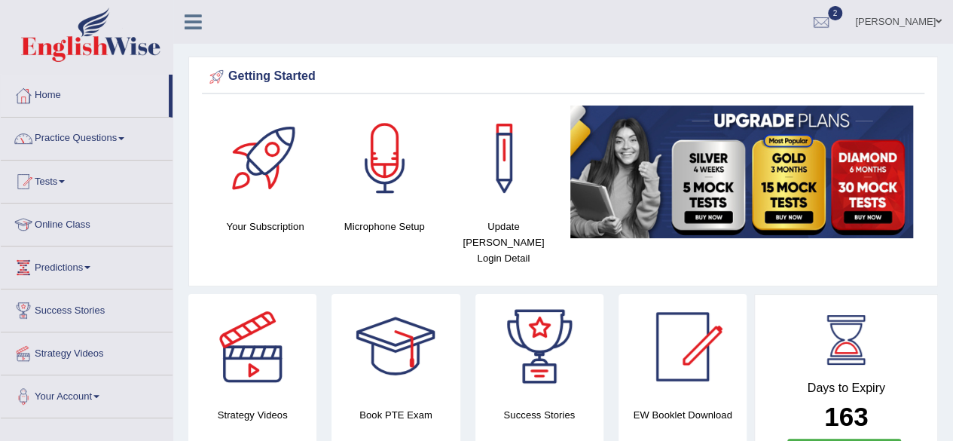
click at [63, 231] on link "Online Class" at bounding box center [87, 222] width 172 height 38
click at [95, 145] on link "Practice Questions" at bounding box center [87, 136] width 172 height 38
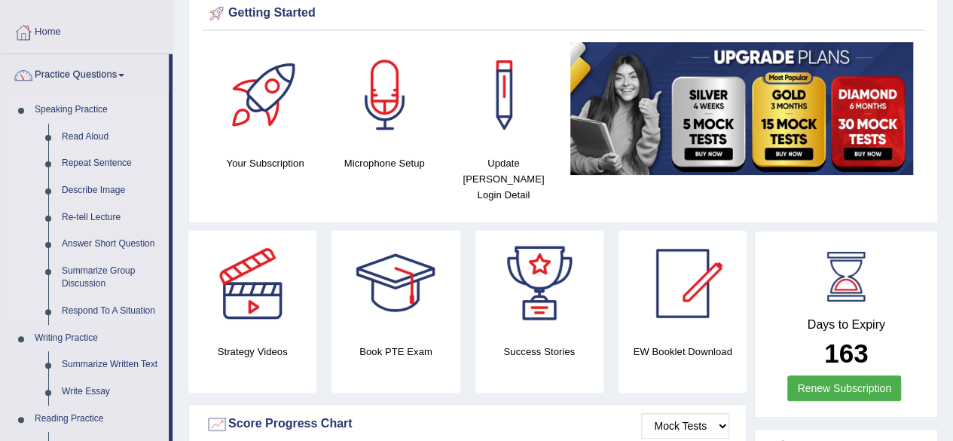
scroll to position [90, 0]
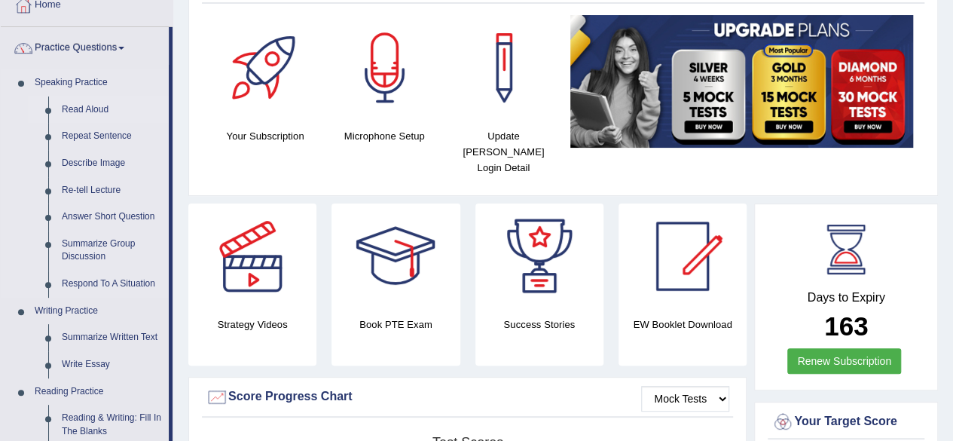
click at [83, 104] on link "Read Aloud" at bounding box center [112, 109] width 114 height 27
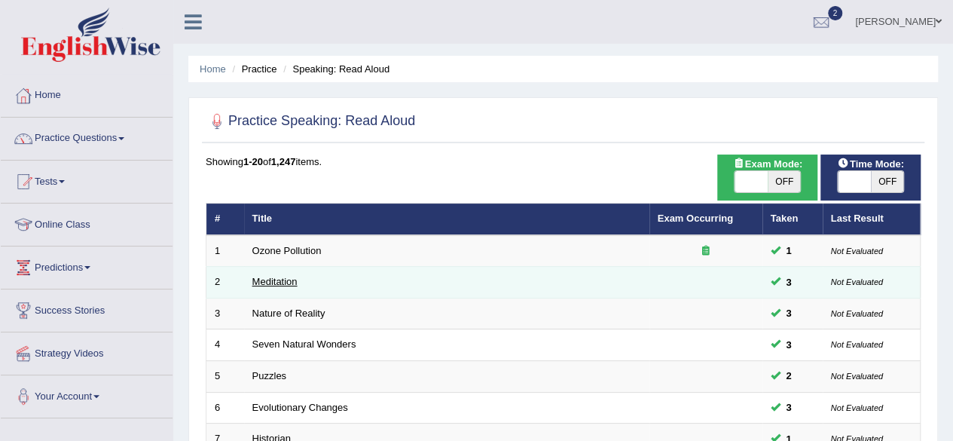
click at [280, 284] on link "Meditation" at bounding box center [274, 281] width 45 height 11
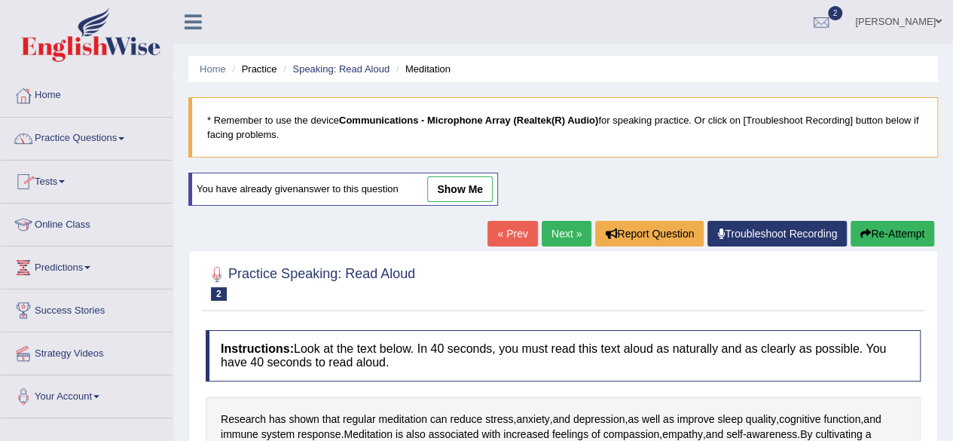
click at [111, 137] on link "Practice Questions" at bounding box center [87, 136] width 172 height 38
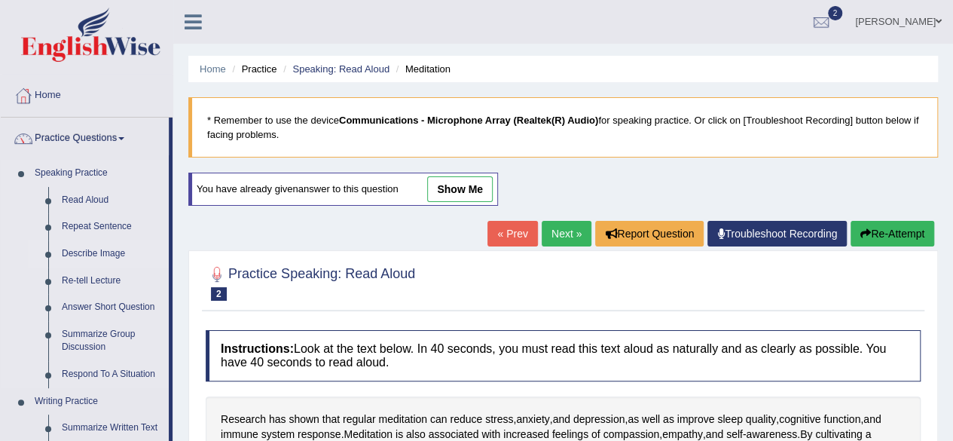
click at [92, 247] on link "Describe Image" at bounding box center [112, 253] width 114 height 27
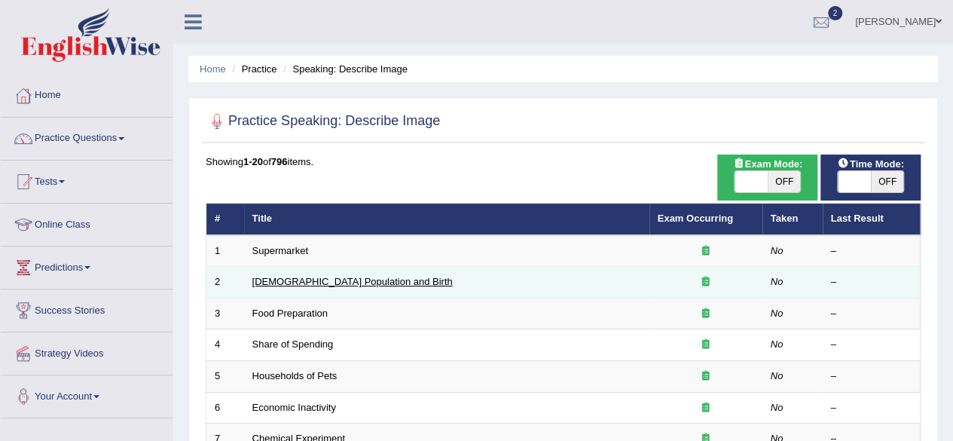
click at [305, 276] on link "[DEMOGRAPHIC_DATA] Population and Birth" at bounding box center [352, 281] width 200 height 11
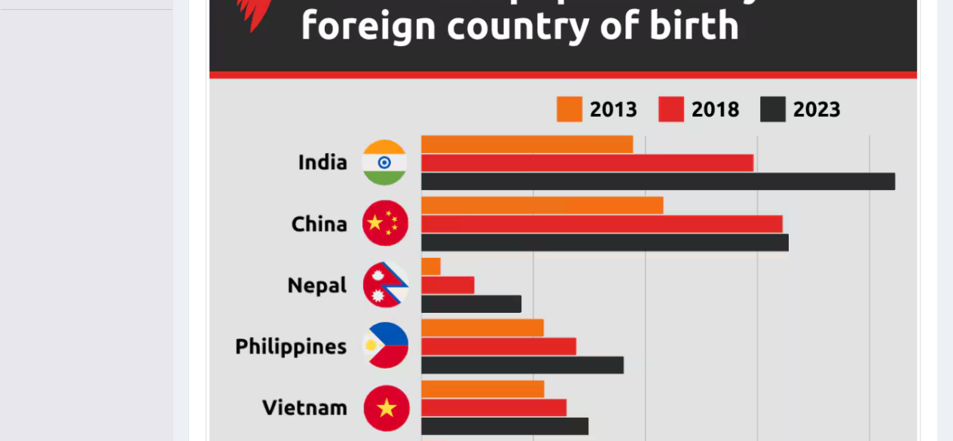
scroll to position [422, 0]
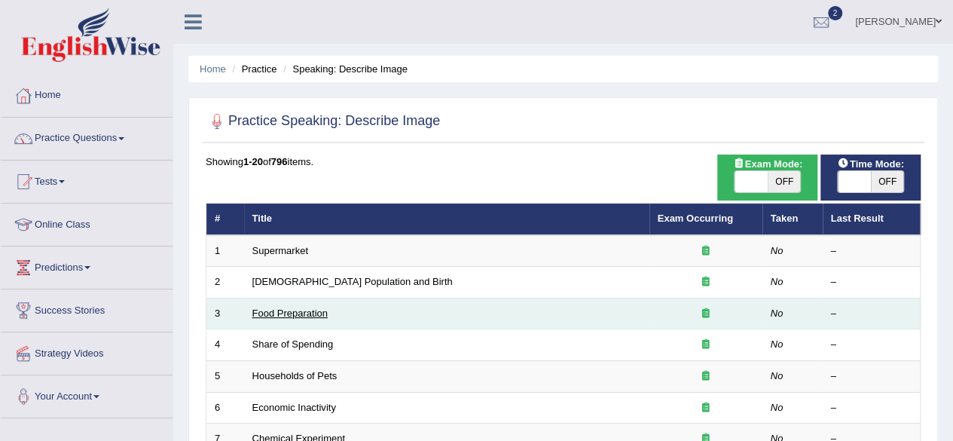
click at [302, 310] on link "Food Preparation" at bounding box center [289, 312] width 75 height 11
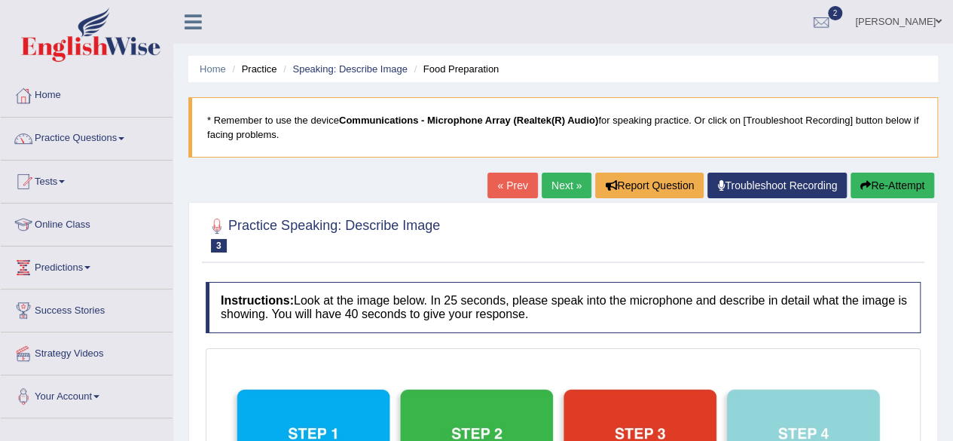
click at [57, 93] on link "Home" at bounding box center [87, 94] width 172 height 38
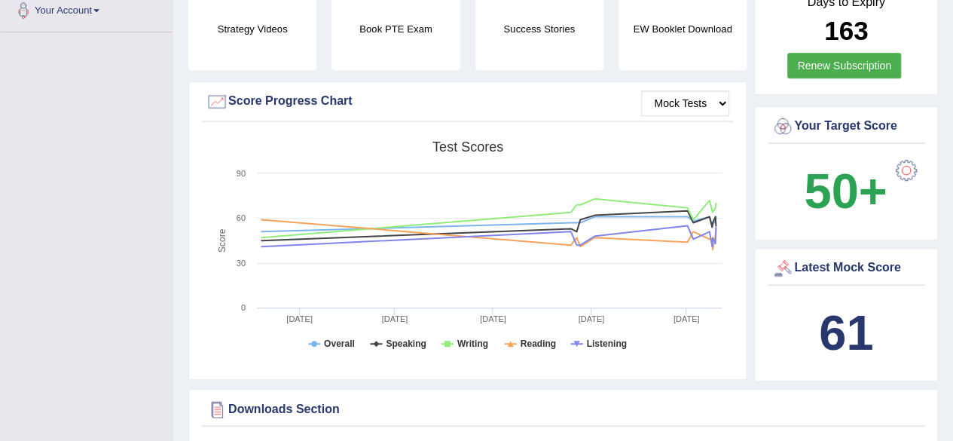
scroll to position [771, 0]
